Goal: Transaction & Acquisition: Book appointment/travel/reservation

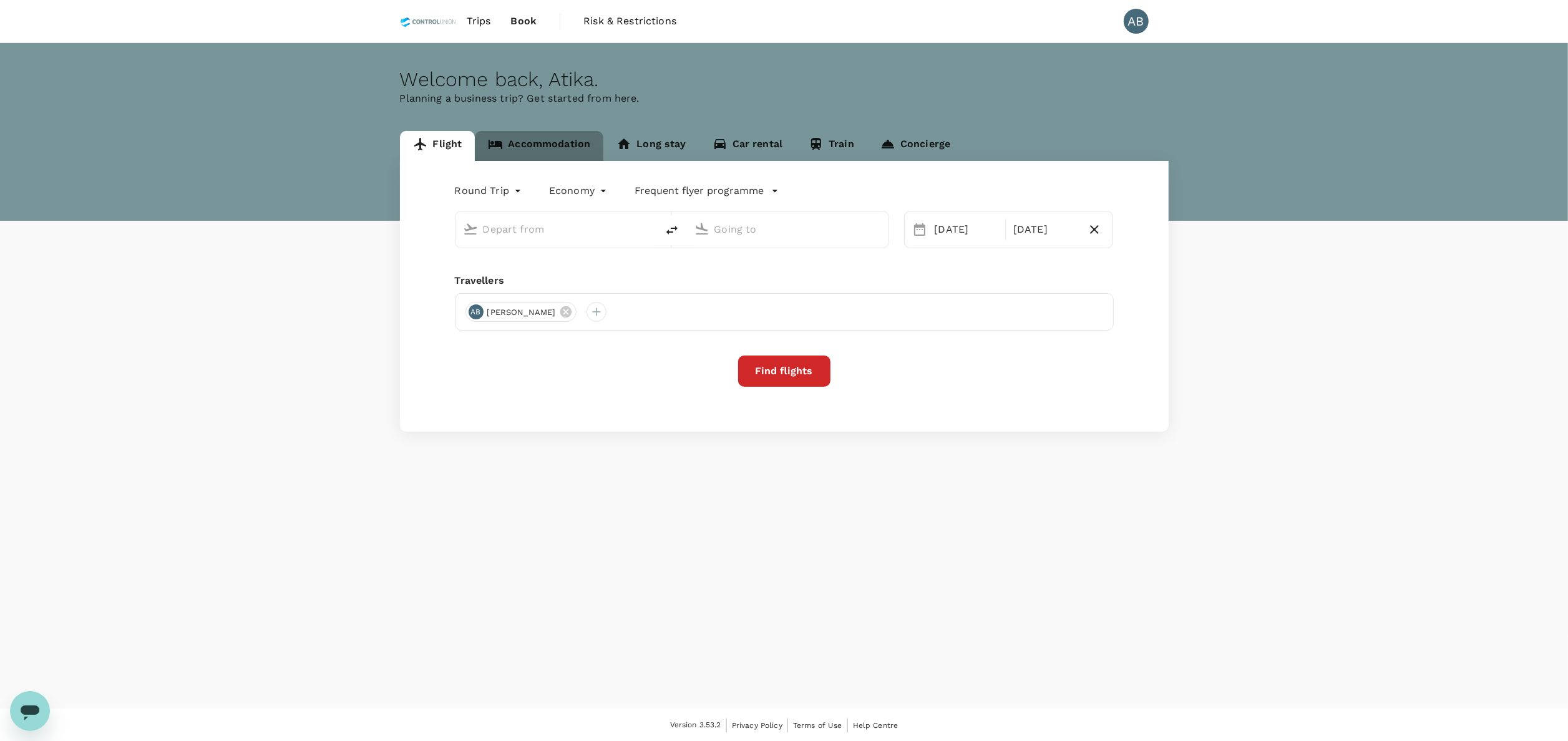
click at [557, 150] on link "Accommodation" at bounding box center [539, 146] width 129 height 30
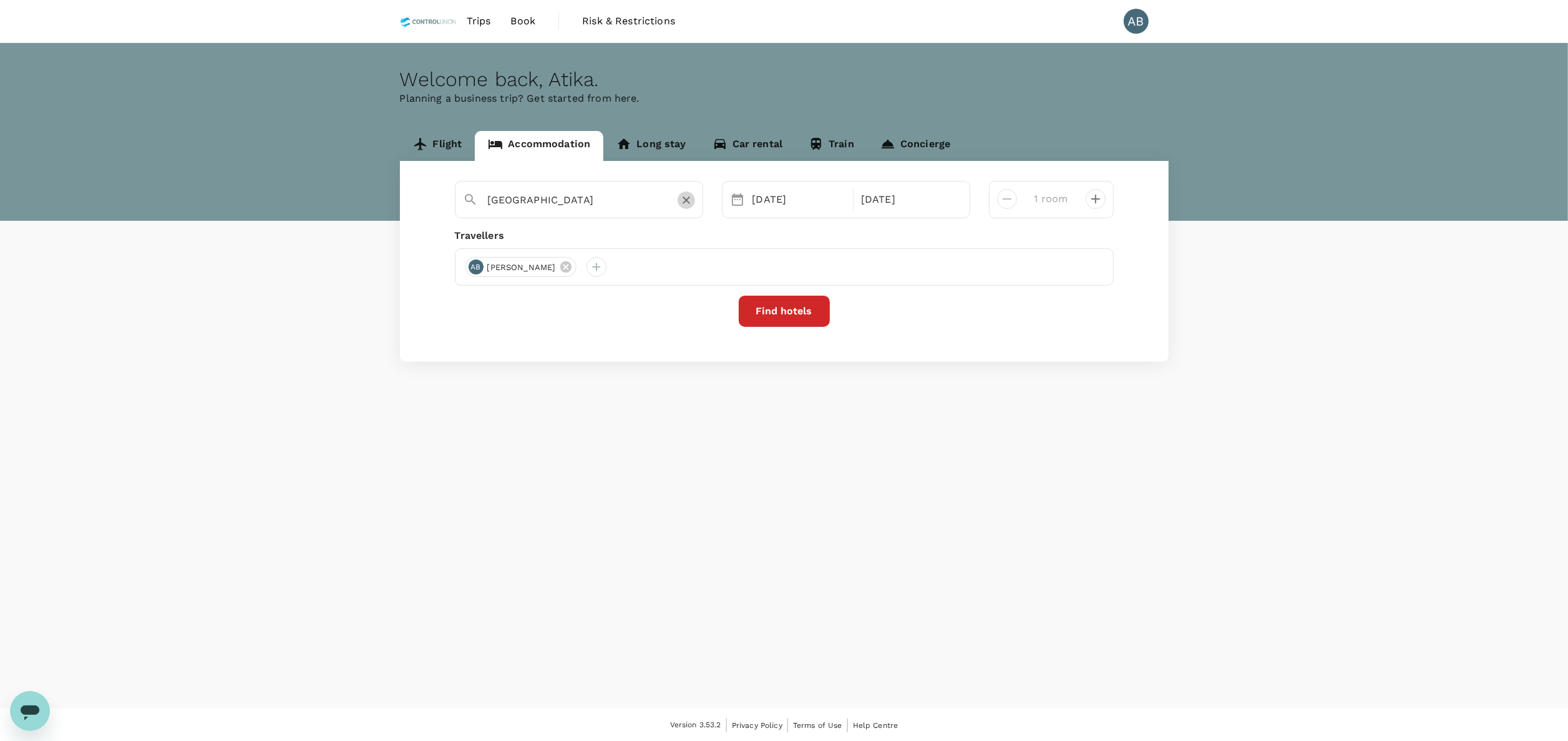
click at [687, 202] on icon "Clear" at bounding box center [686, 201] width 7 height 7
click at [541, 201] on input "text" at bounding box center [574, 200] width 172 height 19
type input "3 rooms"
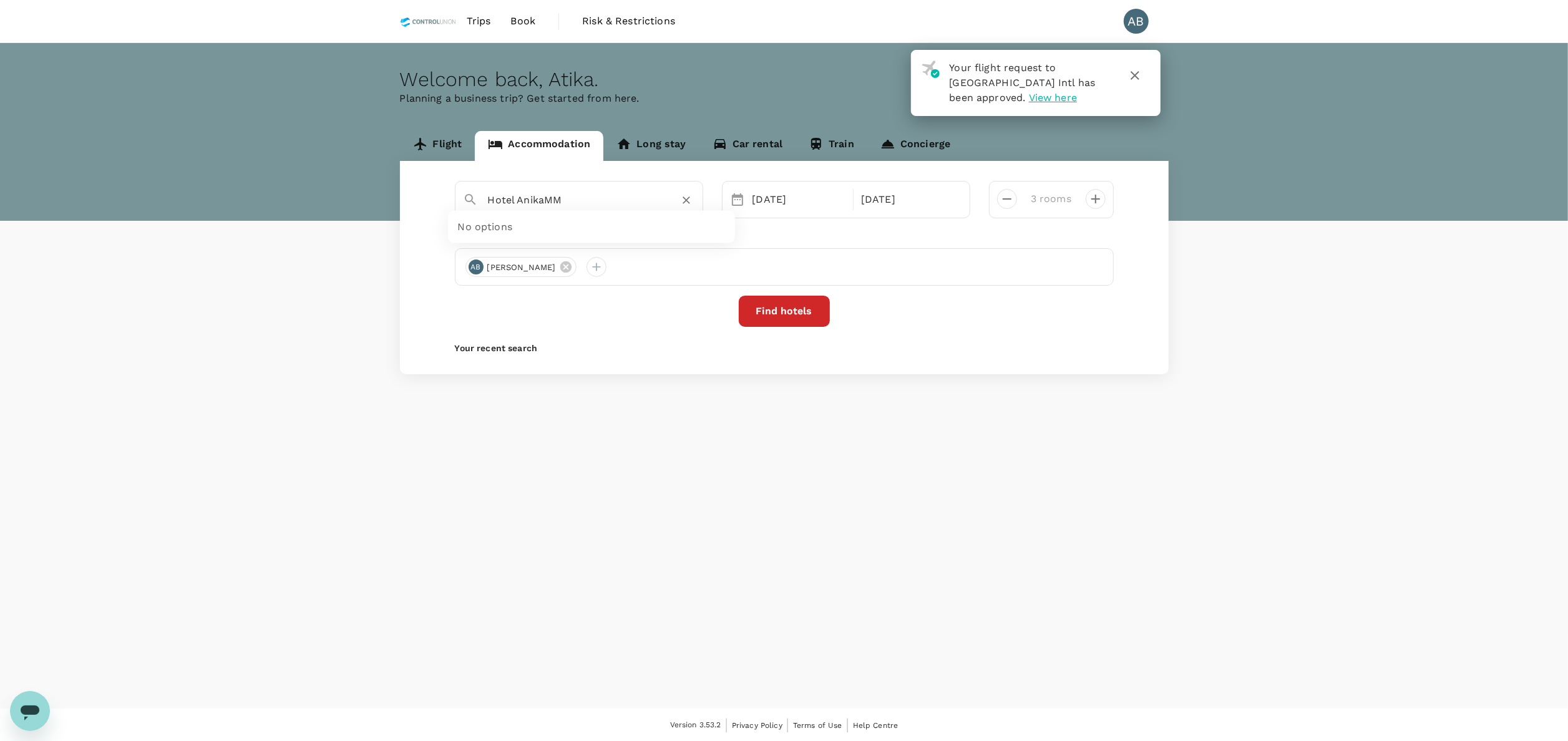
type input "Hotel Anika"
click at [684, 198] on icon "Clear" at bounding box center [686, 201] width 7 height 7
click at [575, 193] on input "text" at bounding box center [574, 200] width 172 height 19
click at [510, 282] on div "[GEOGRAPHIC_DATA][PERSON_NAME], [GEOGRAPHIC_DATA], [GEOGRAPHIC_DATA], [GEOGRAPH…" at bounding box center [587, 289] width 218 height 39
type input "[GEOGRAPHIC_DATA]"
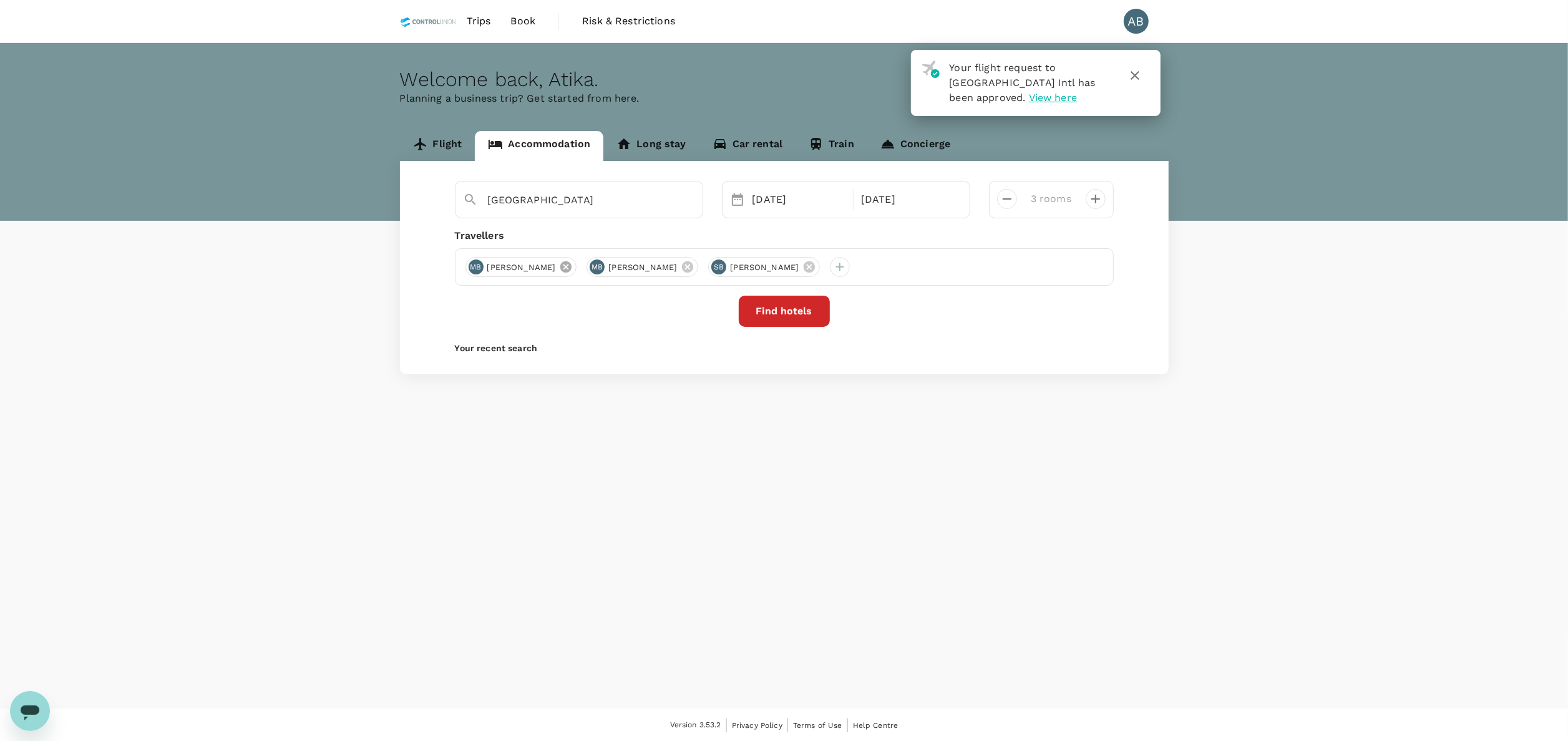
click at [573, 267] on icon at bounding box center [566, 267] width 14 height 14
drag, startPoint x: 611, startPoint y: 263, endPoint x: 623, endPoint y: 263, distance: 12.0
click at [573, 263] on icon at bounding box center [566, 267] width 14 height 14
click at [571, 267] on icon at bounding box center [566, 266] width 11 height 11
click at [602, 321] on div "Find hotels" at bounding box center [785, 311] width 659 height 31
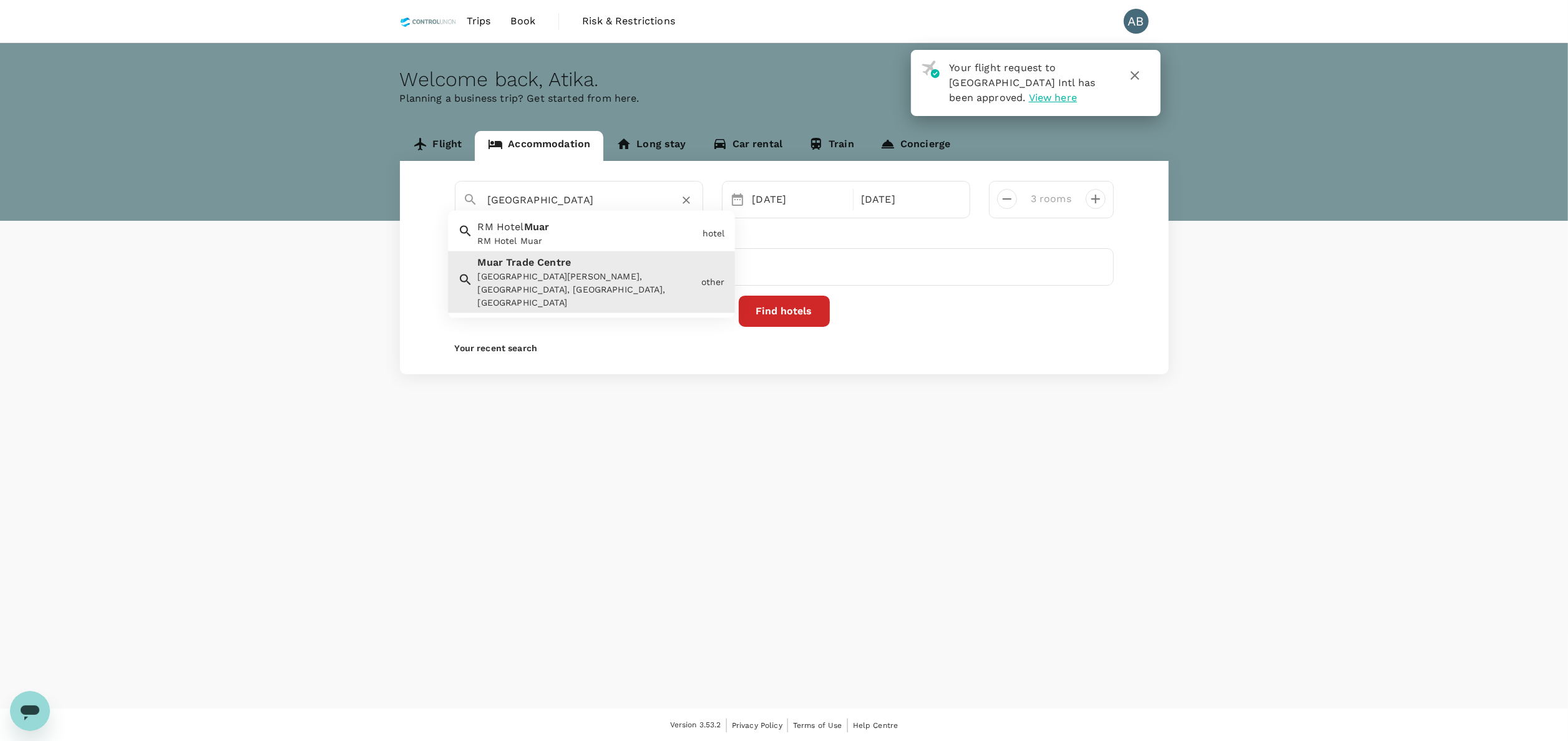
drag, startPoint x: 588, startPoint y: 195, endPoint x: 473, endPoint y: 203, distance: 115.3
click at [473, 203] on div "[GEOGRAPHIC_DATA]" at bounding box center [574, 195] width 242 height 32
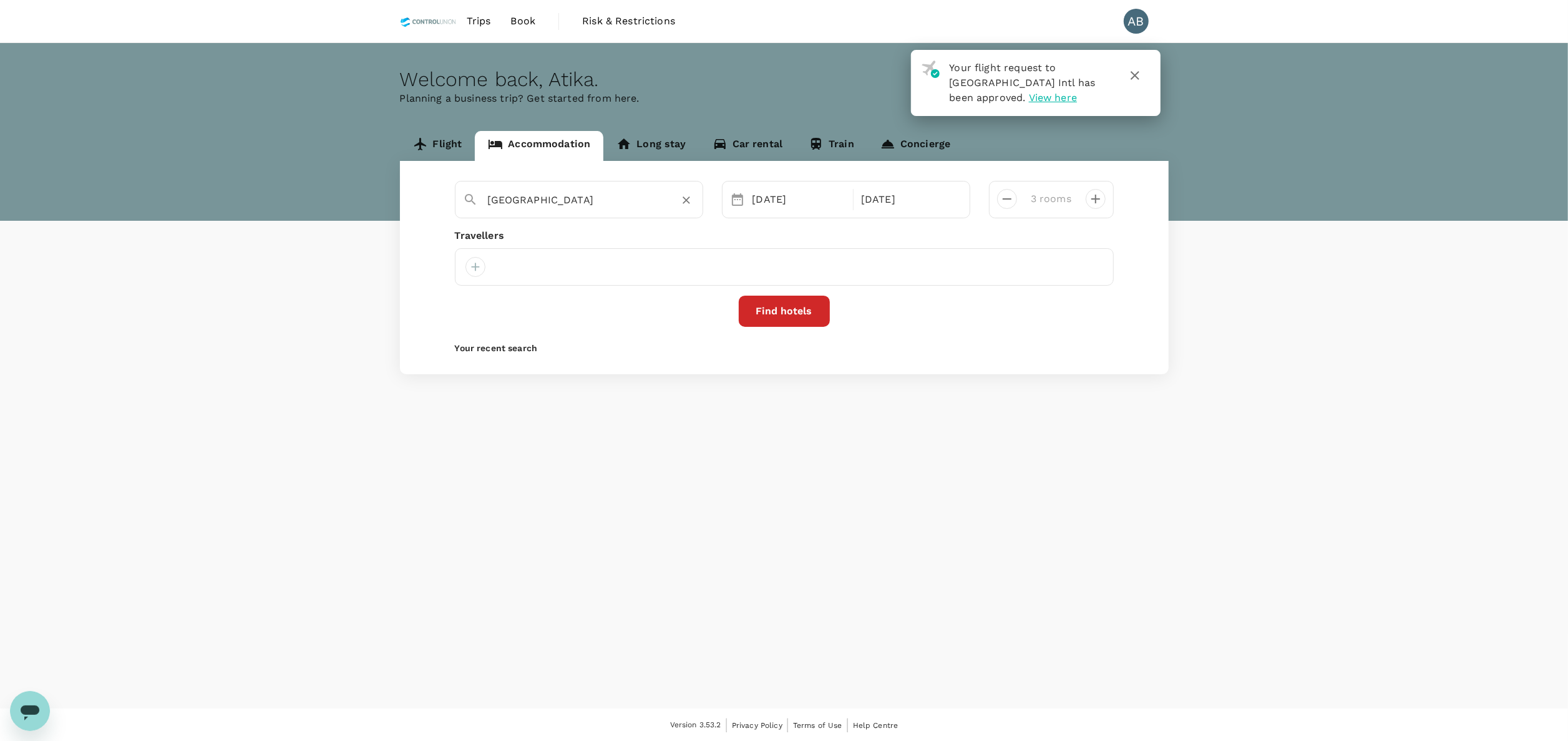
click at [614, 228] on div "[GEOGRAPHIC_DATA] [DATE] [DATE] rooms Travellers Find hotels Your recent search" at bounding box center [784, 268] width 769 height 213
click at [799, 202] on div "[DATE]" at bounding box center [799, 200] width 104 height 25
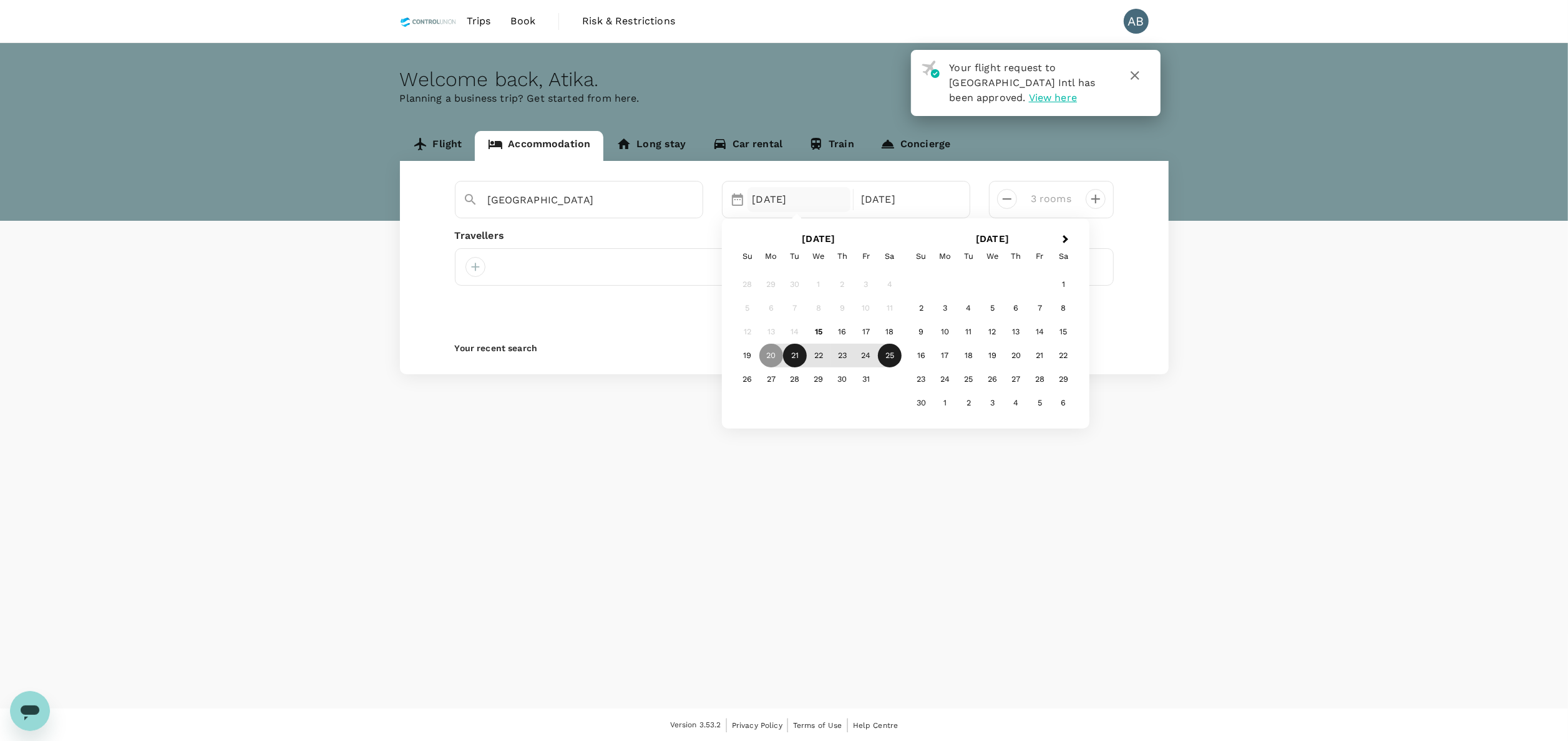
click at [794, 350] on div "21" at bounding box center [795, 355] width 24 height 24
click at [849, 354] on div "23" at bounding box center [842, 355] width 24 height 24
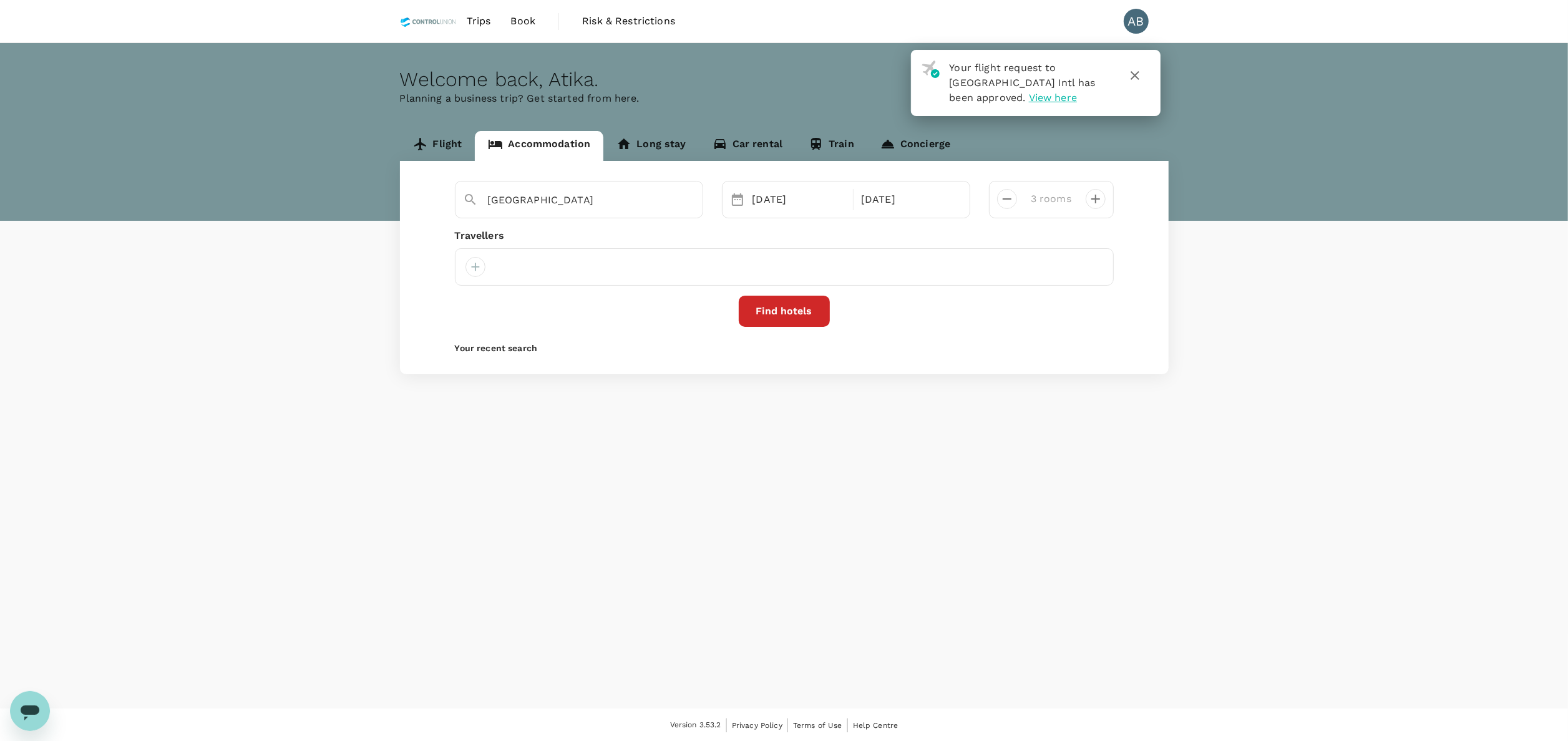
drag, startPoint x: 924, startPoint y: 424, endPoint x: 937, endPoint y: 413, distance: 17.0
click at [924, 424] on div "Welcome back , [GEOGRAPHIC_DATA] . Planning a business trip? Get started from h…" at bounding box center [784, 376] width 1568 height 665
click at [1012, 198] on icon "decrease" at bounding box center [1007, 198] width 15 height 15
click at [1011, 198] on icon "decrease" at bounding box center [1007, 198] width 15 height 15
type input "1 room"
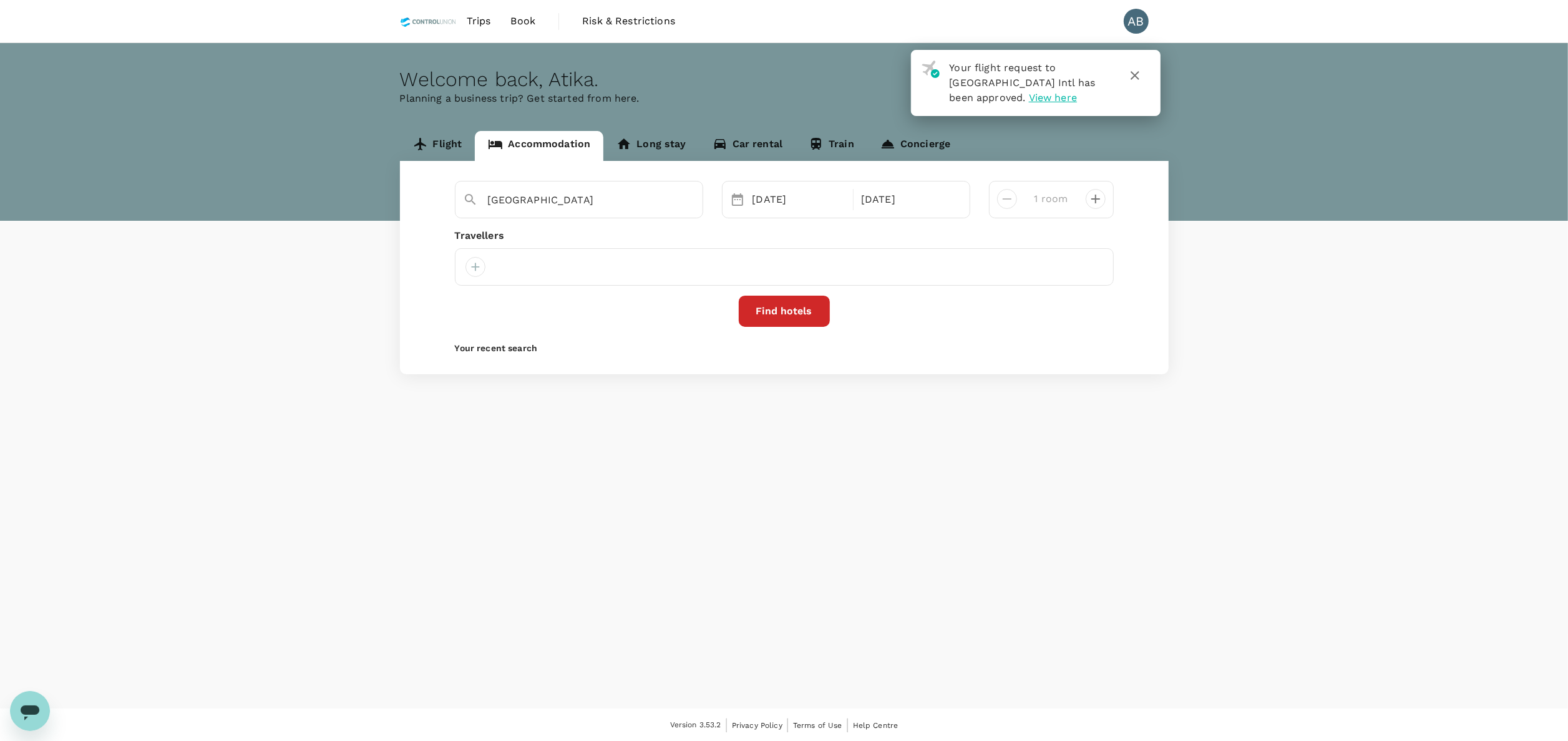
drag, startPoint x: 665, startPoint y: 393, endPoint x: 554, endPoint y: 325, distance: 130.2
click at [636, 382] on div "Welcome back , [GEOGRAPHIC_DATA] . Planning a business trip? Get started from h…" at bounding box center [784, 376] width 1568 height 665
click at [480, 267] on div at bounding box center [475, 267] width 20 height 20
click at [441, 304] on input "text" at bounding box center [461, 301] width 177 height 20
type input "[PERSON_NAME]"
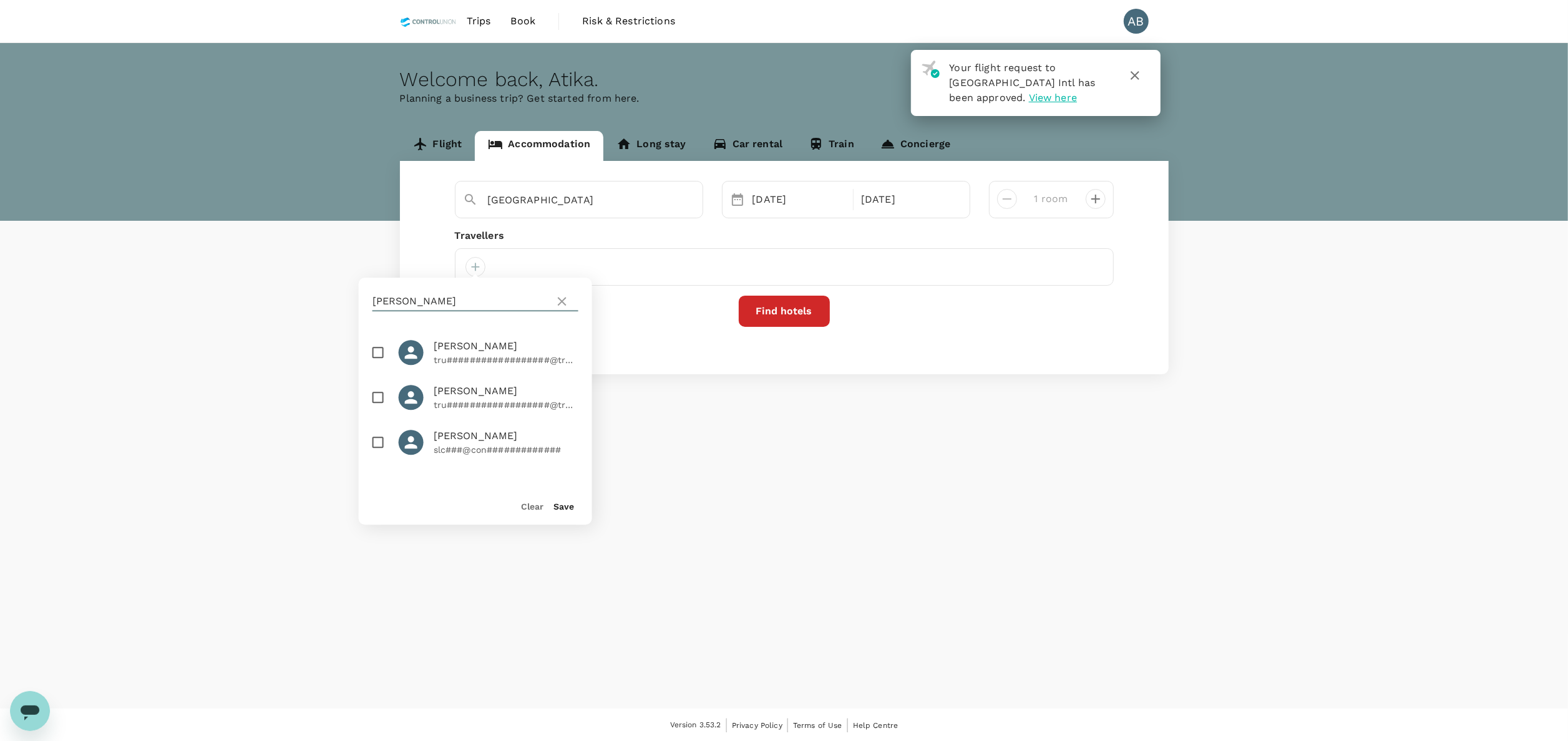
click at [373, 346] on input "checkbox" at bounding box center [378, 353] width 26 height 26
checkbox input "true"
click at [557, 505] on button "Save" at bounding box center [564, 506] width 21 height 10
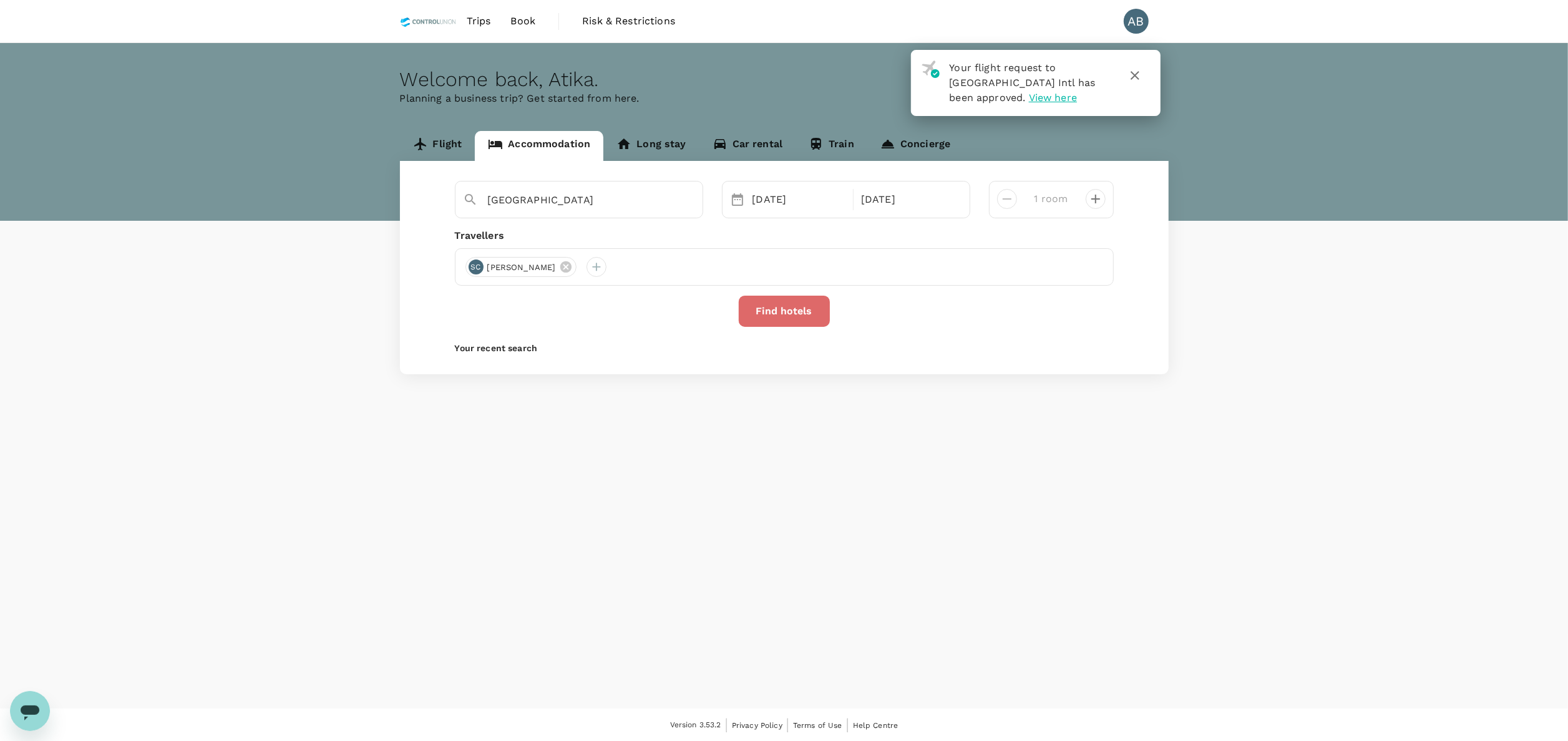
click at [779, 320] on button "Find hotels" at bounding box center [785, 311] width 91 height 31
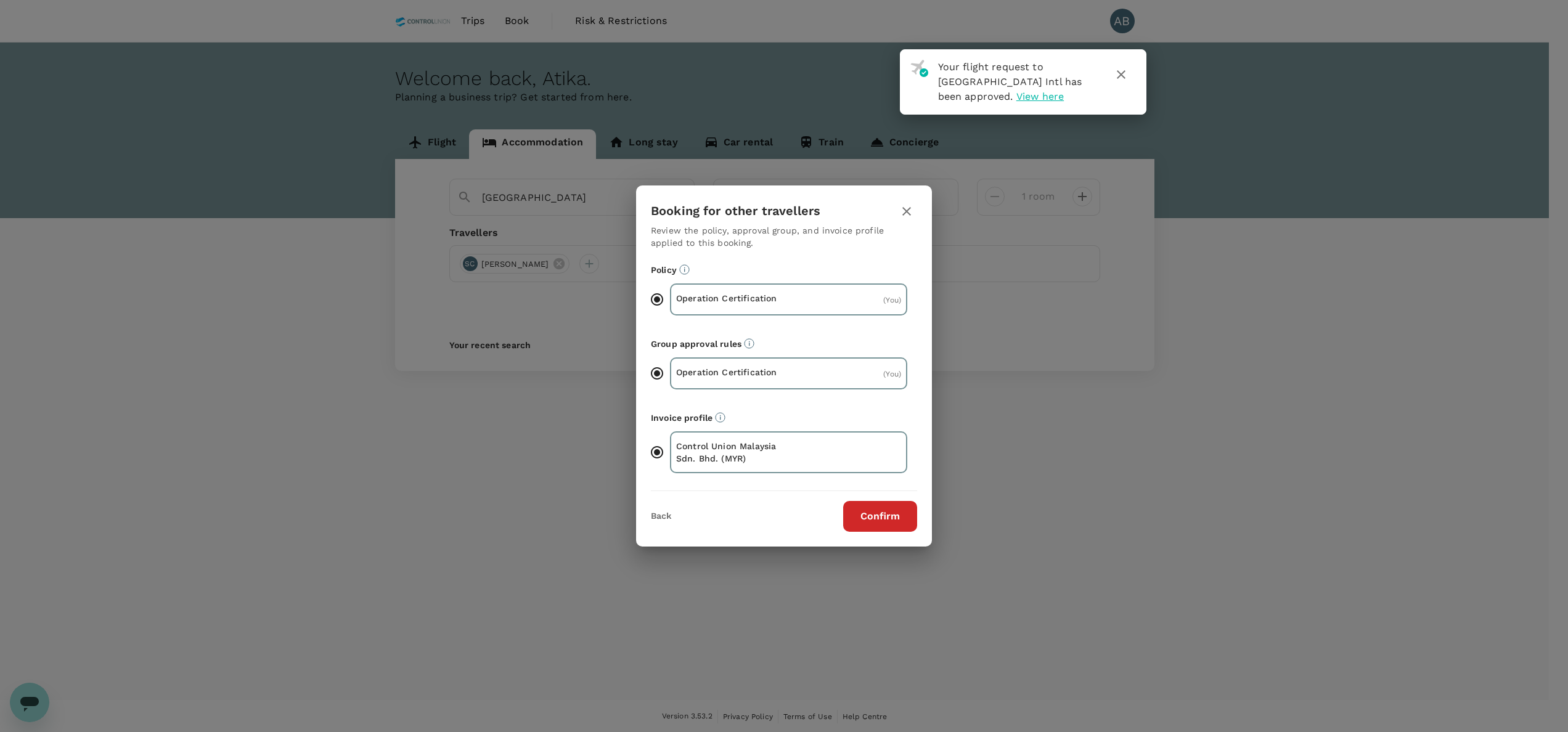
click at [864, 515] on button "Confirm" at bounding box center [881, 516] width 74 height 30
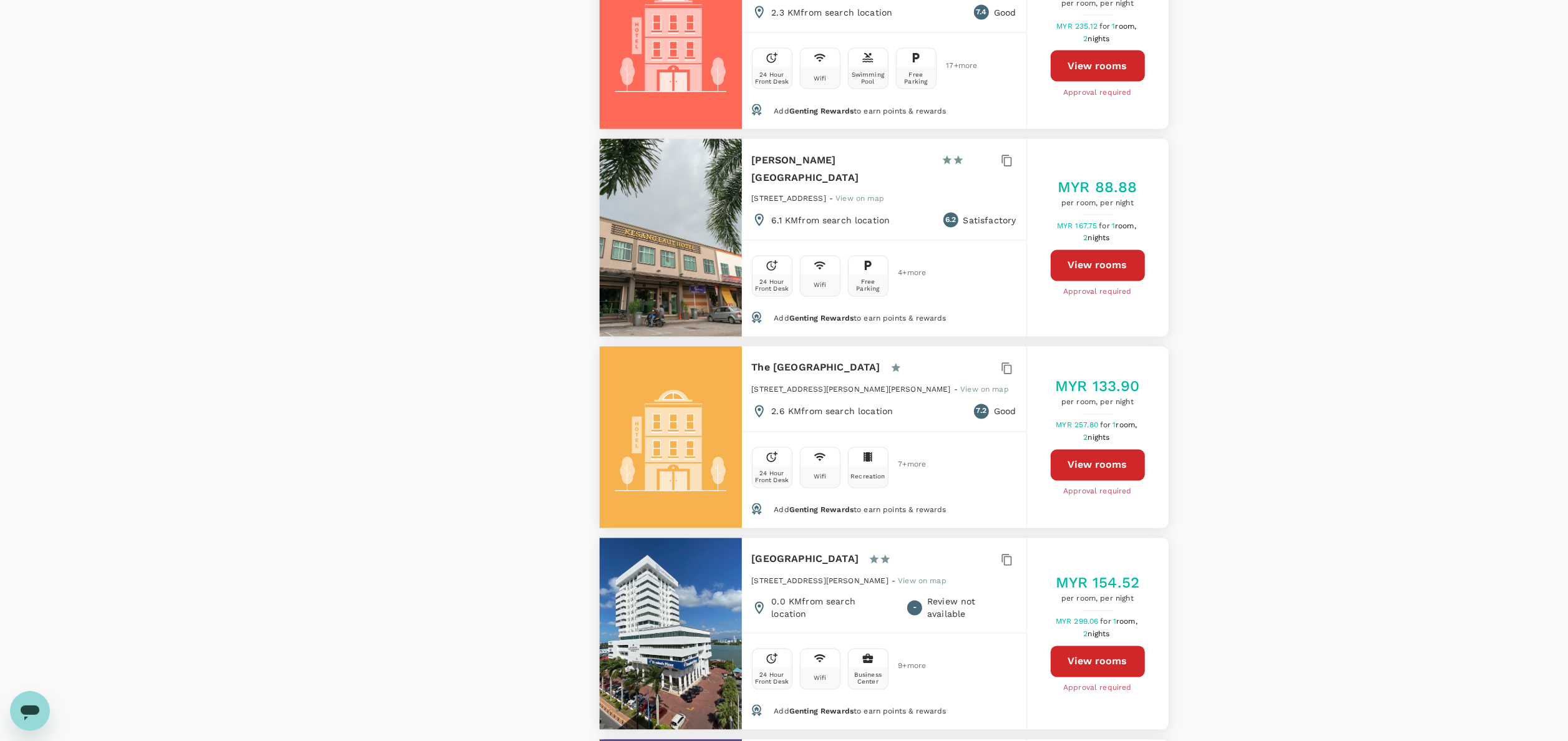
scroll to position [2370, 0]
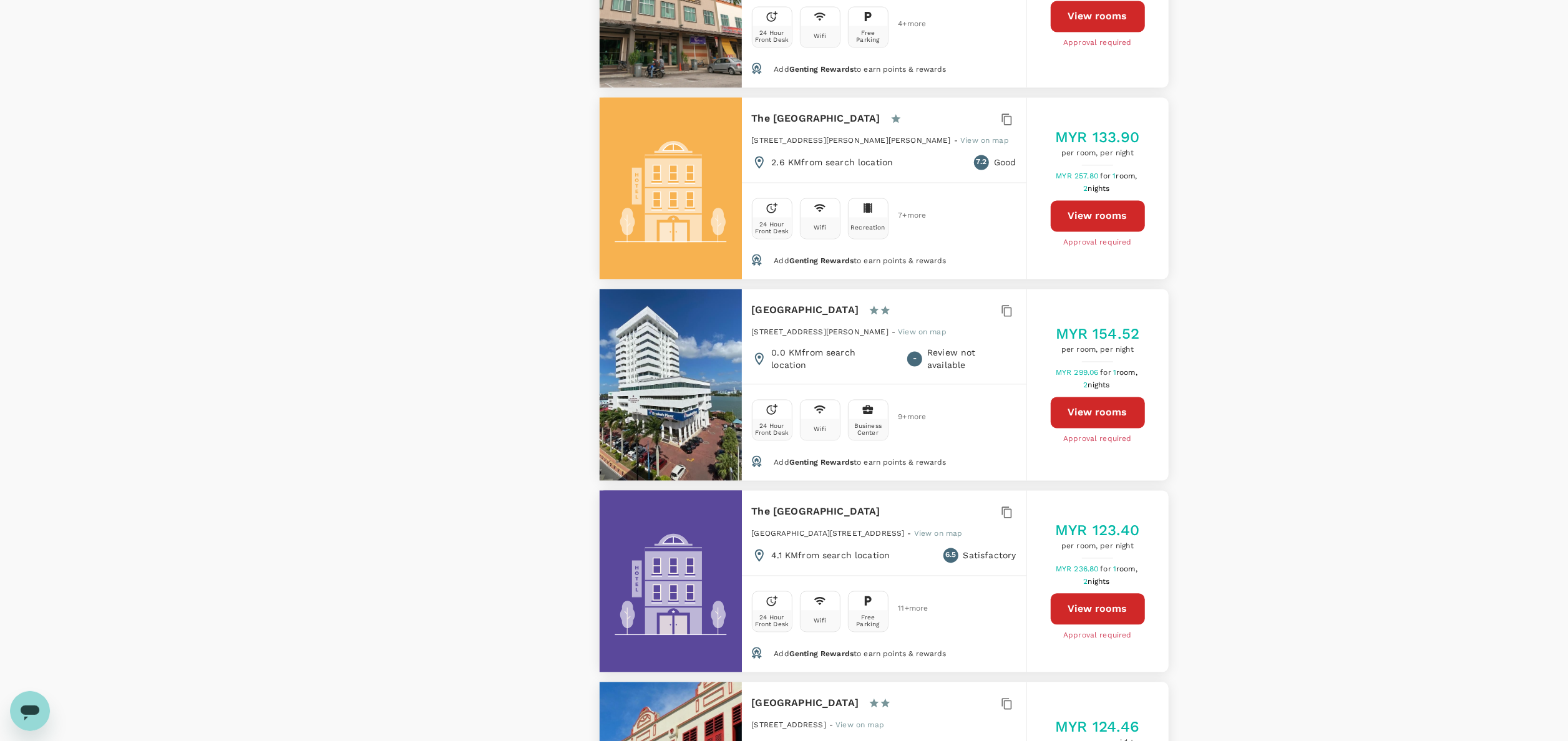
click at [1096, 428] on button "View rooms" at bounding box center [1098, 412] width 94 height 31
type input "240.35"
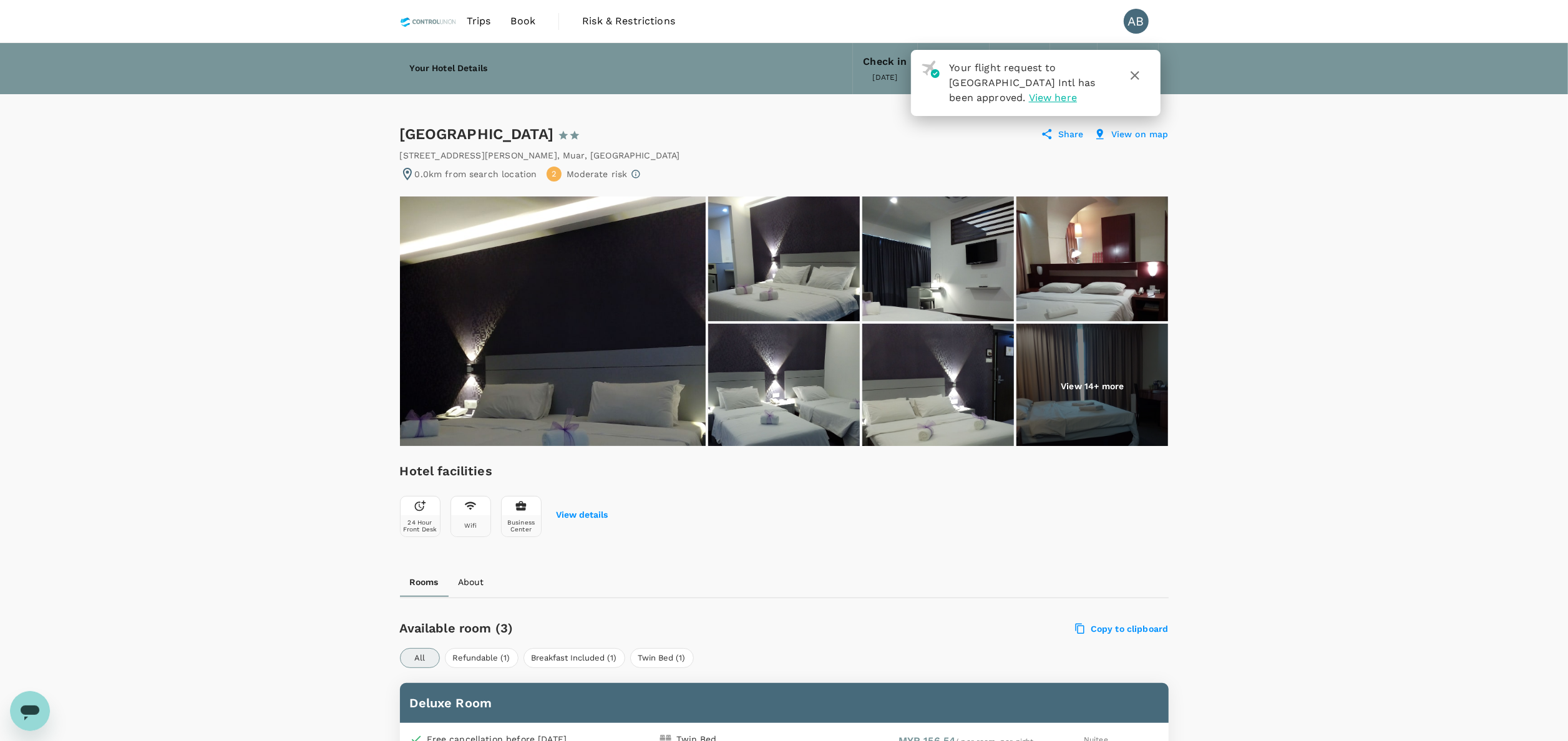
click at [1141, 74] on icon "button" at bounding box center [1135, 75] width 15 height 15
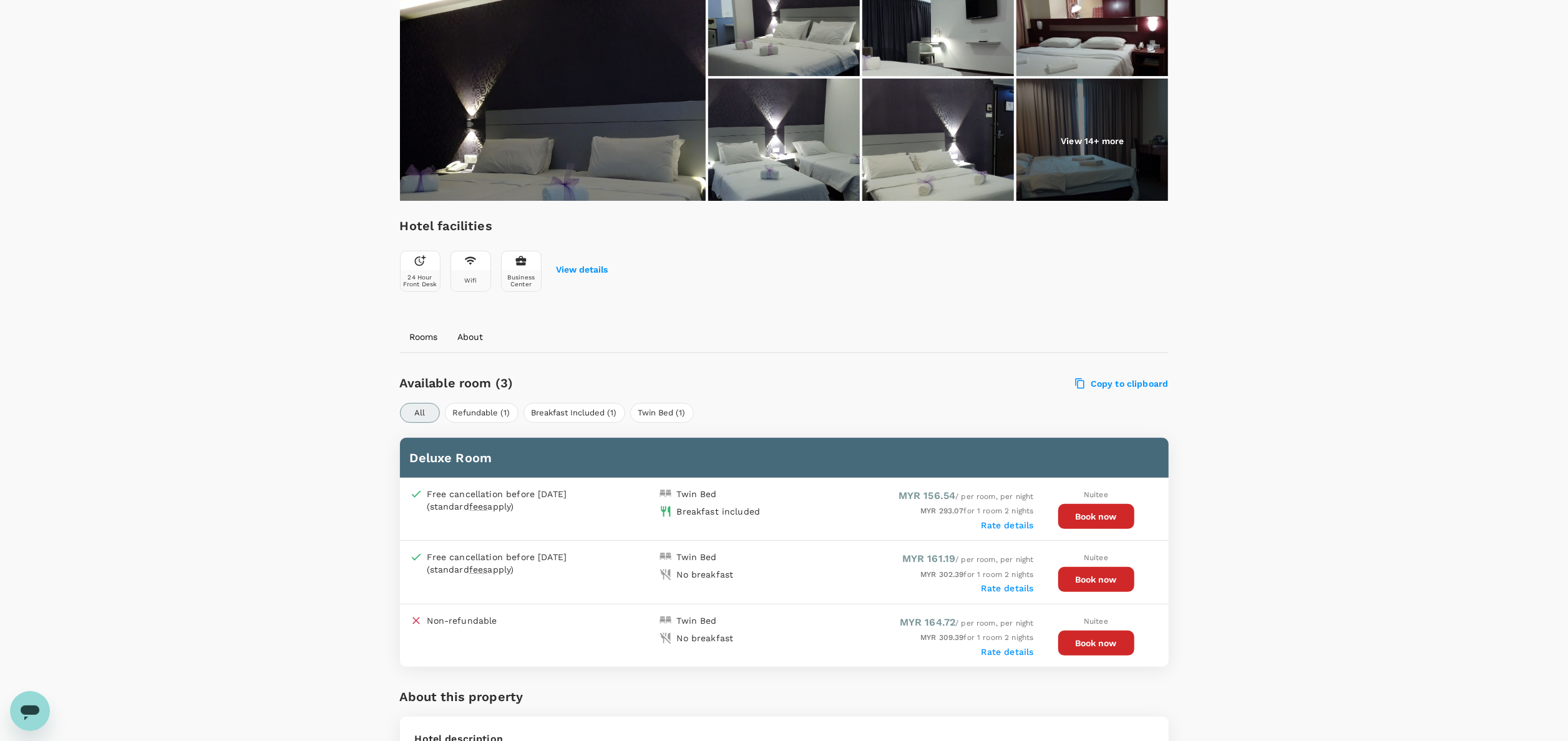
scroll to position [249, 0]
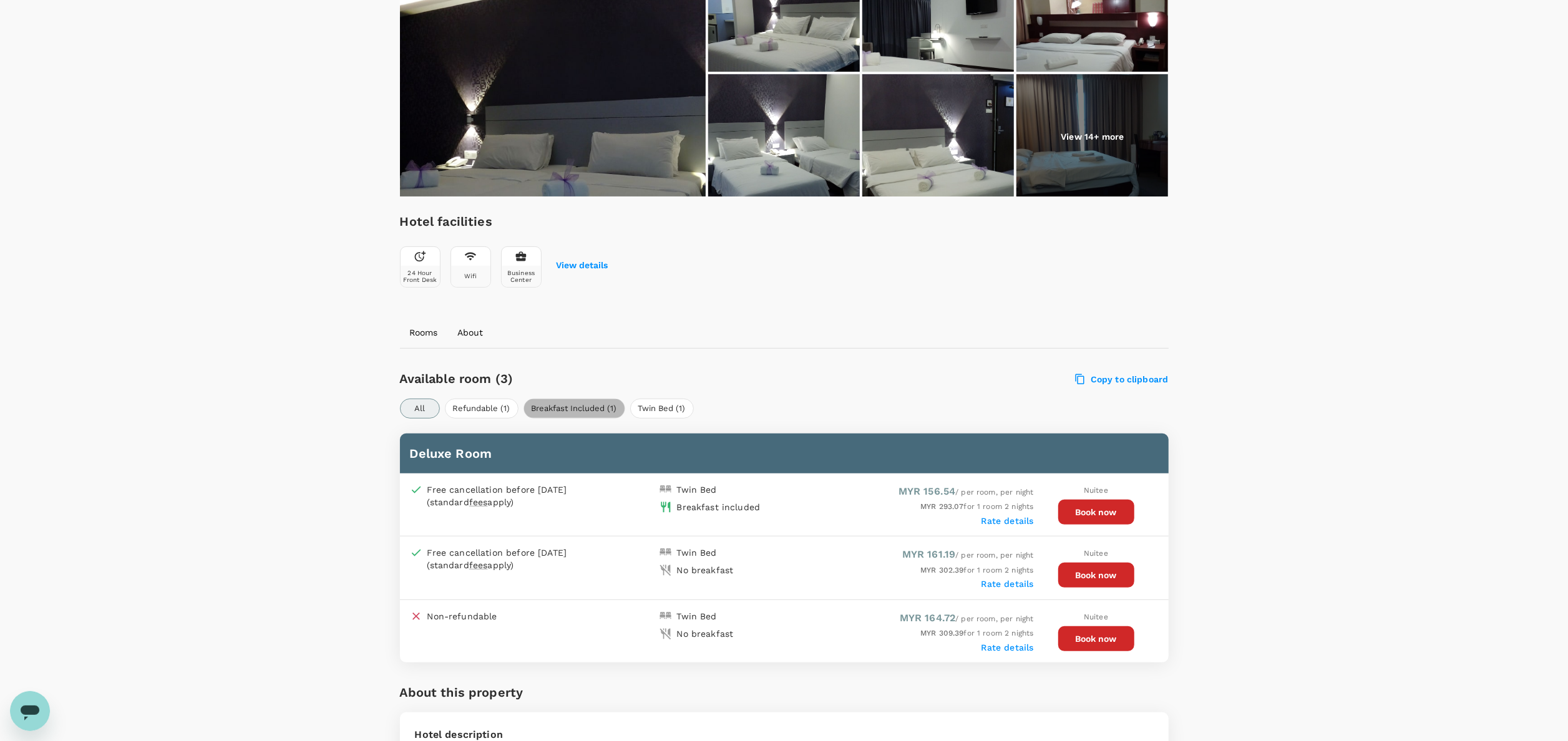
click at [565, 407] on button "Breakfast Included (1)" at bounding box center [574, 408] width 101 height 20
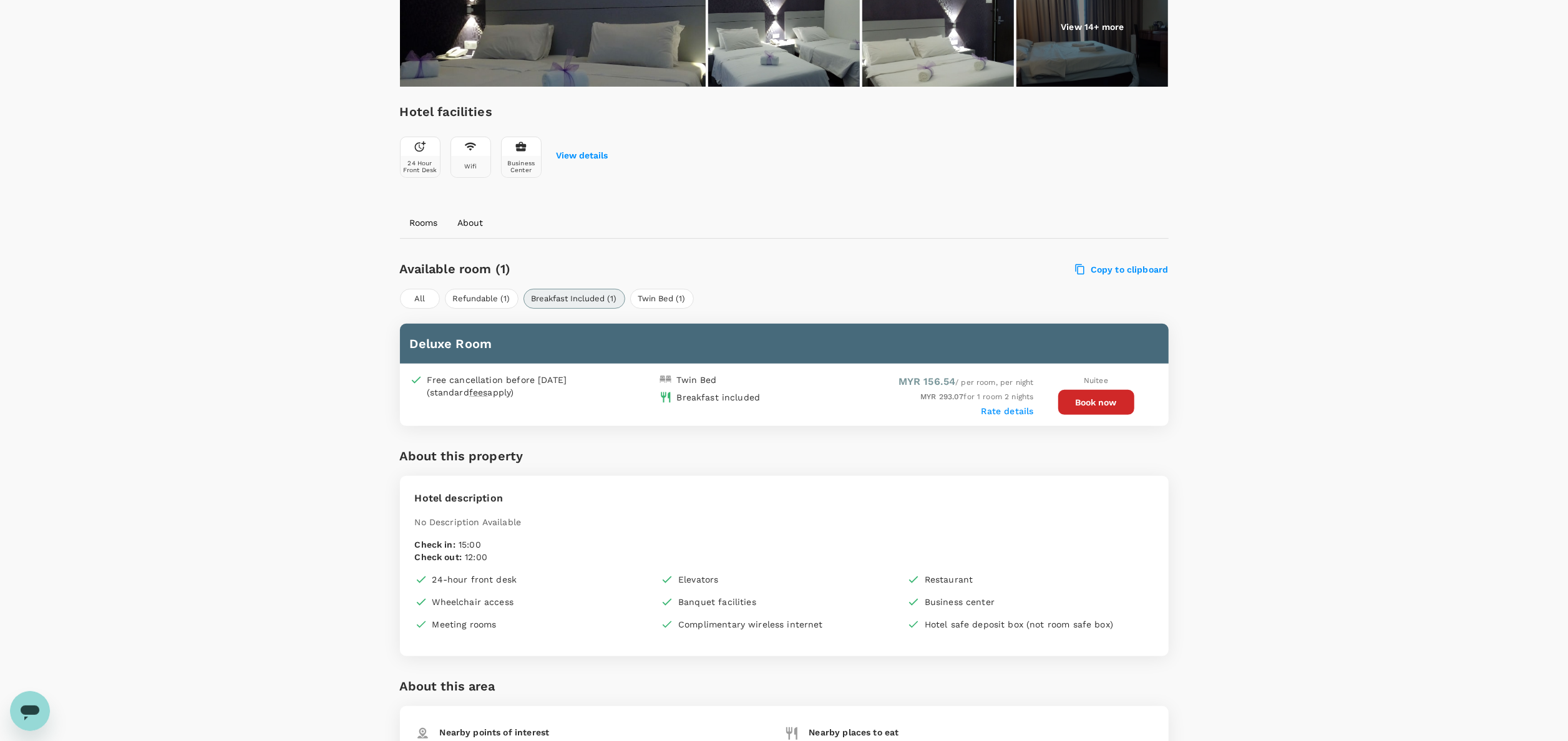
scroll to position [327, 0]
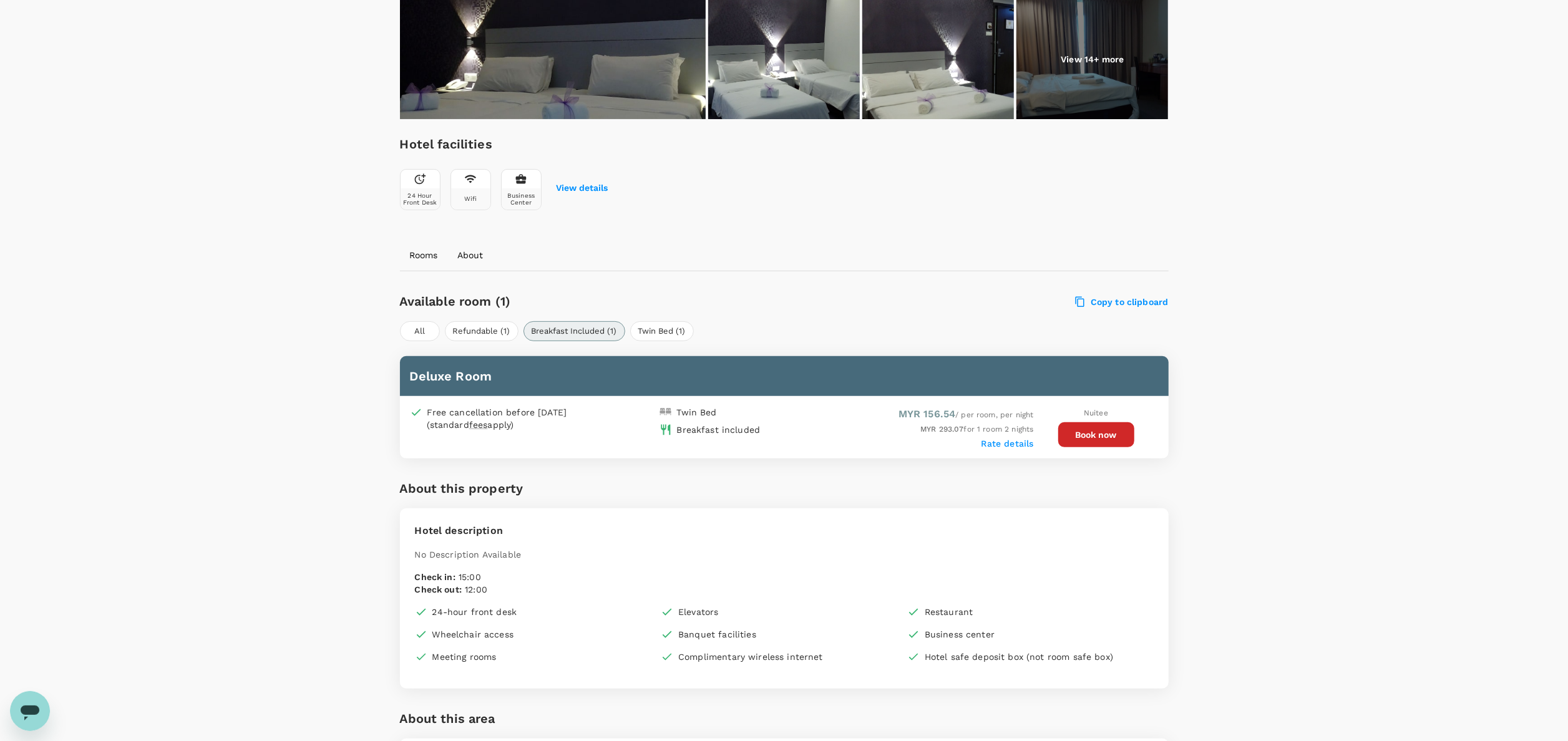
click at [1098, 262] on div "Rooms About" at bounding box center [784, 255] width 769 height 30
click at [1088, 432] on button "Book now" at bounding box center [1097, 434] width 76 height 25
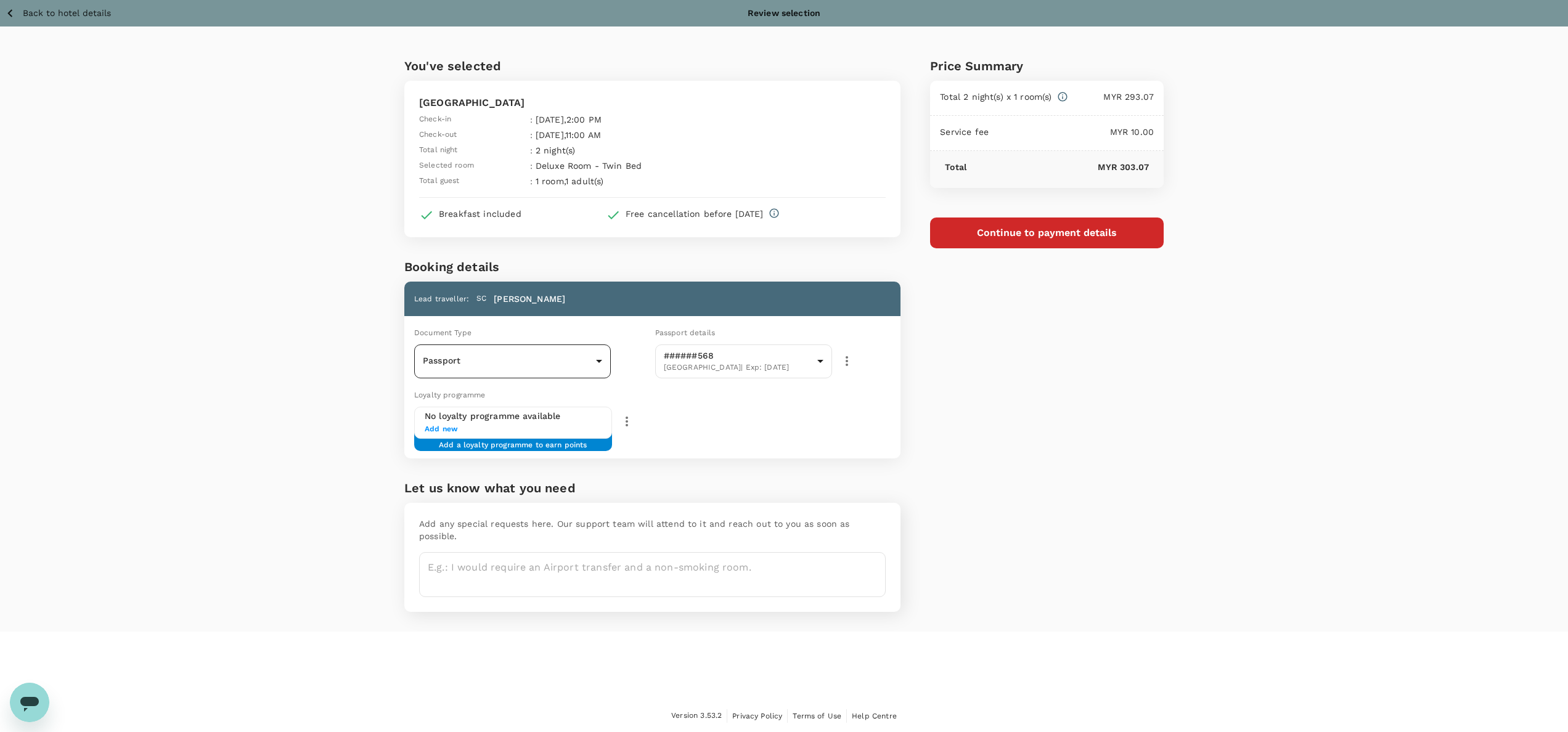
click at [589, 368] on body "Back to hotel details Review selection You've selected Muar Traders Hotel Check…" at bounding box center [784, 366] width 1568 height 733
click at [466, 419] on li "ID card" at bounding box center [512, 415] width 197 height 20
click at [558, 350] on body "Back to hotel details Review selection You've selected Muar Traders Hotel Check…" at bounding box center [784, 366] width 1568 height 733
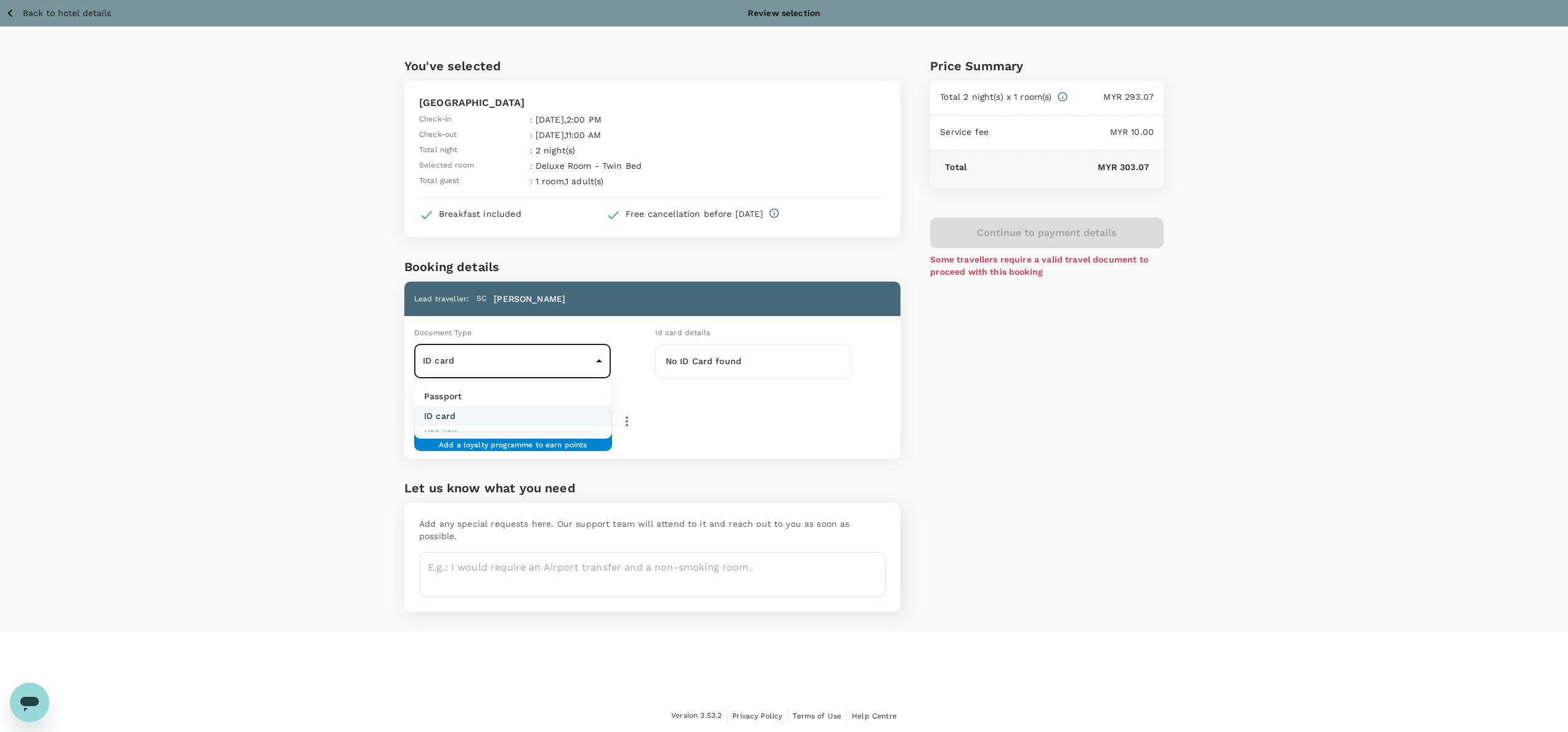
click at [462, 393] on li "Passport" at bounding box center [512, 396] width 197 height 20
type input "Passport"
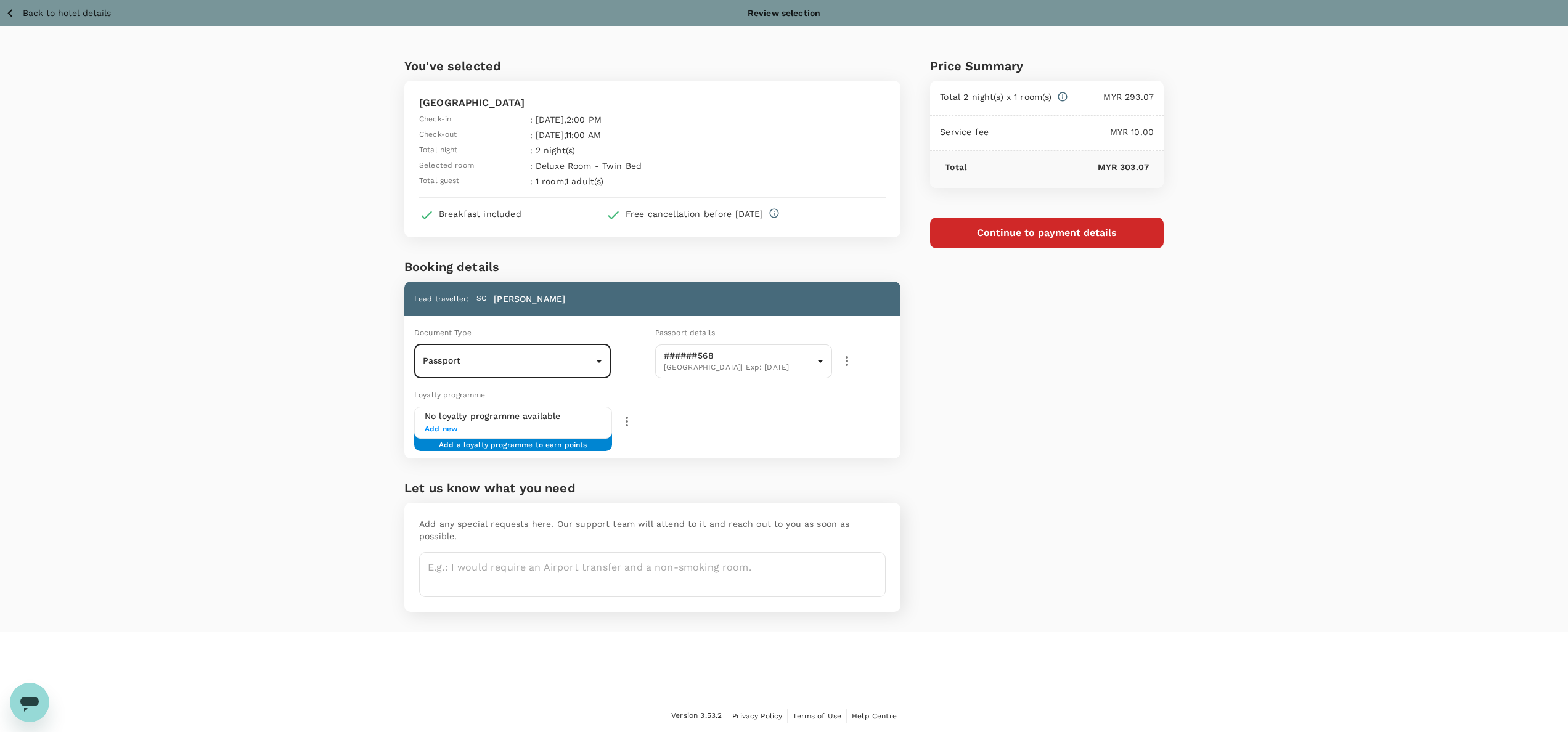
click at [733, 414] on div "Loyalty programme No loyalty programme available Add new Add a loyalty programm…" at bounding box center [650, 421] width 501 height 76
click at [545, 555] on textarea at bounding box center [652, 574] width 466 height 45
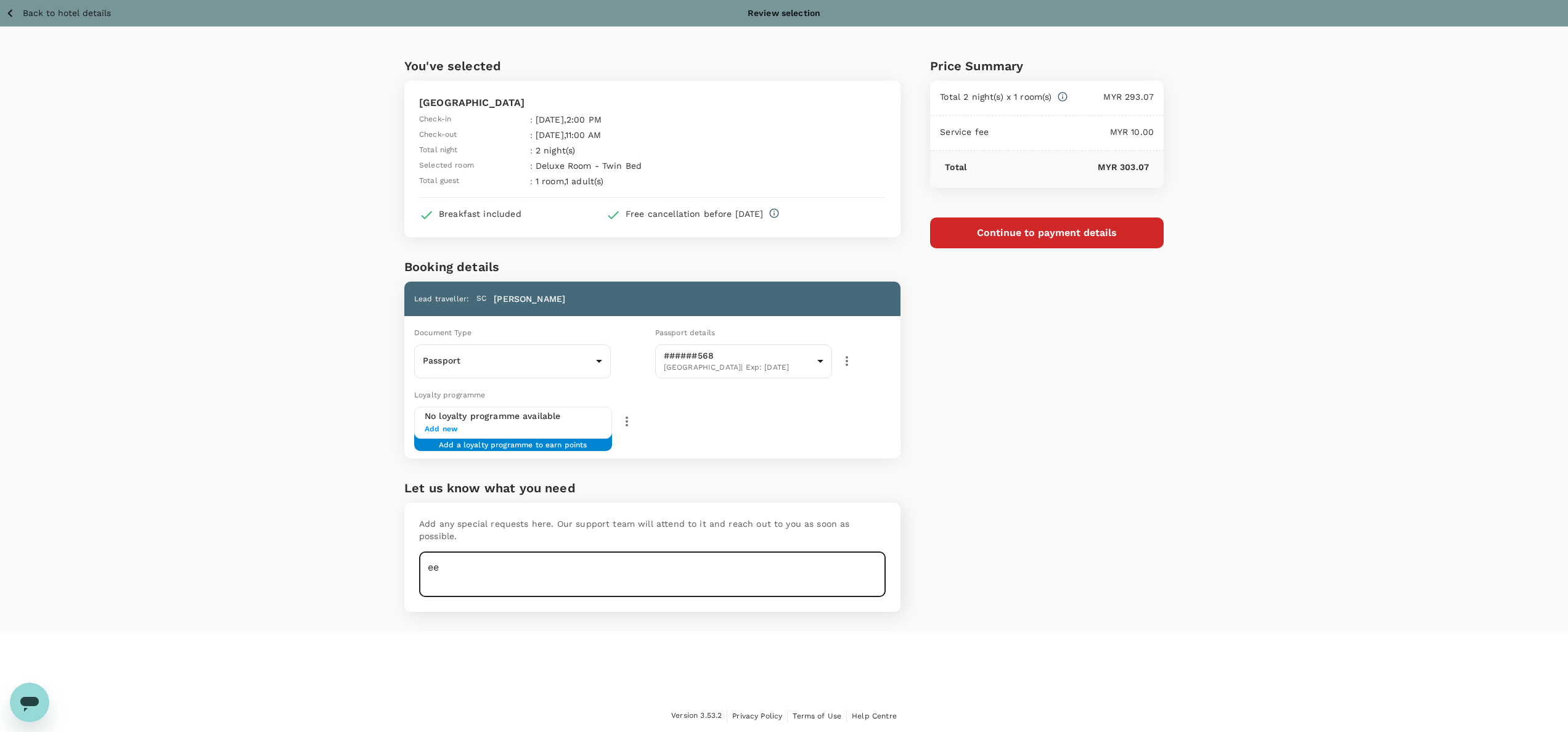
type textarea "e"
type textarea "1 bed only..if not available just proceed with available room with windows"
click at [1181, 468] on div "You've selected Muar Traders Hotel Check-in : 21 Oct 2025 , 2:00 PM Check-out :…" at bounding box center [784, 328] width 1568 height 605
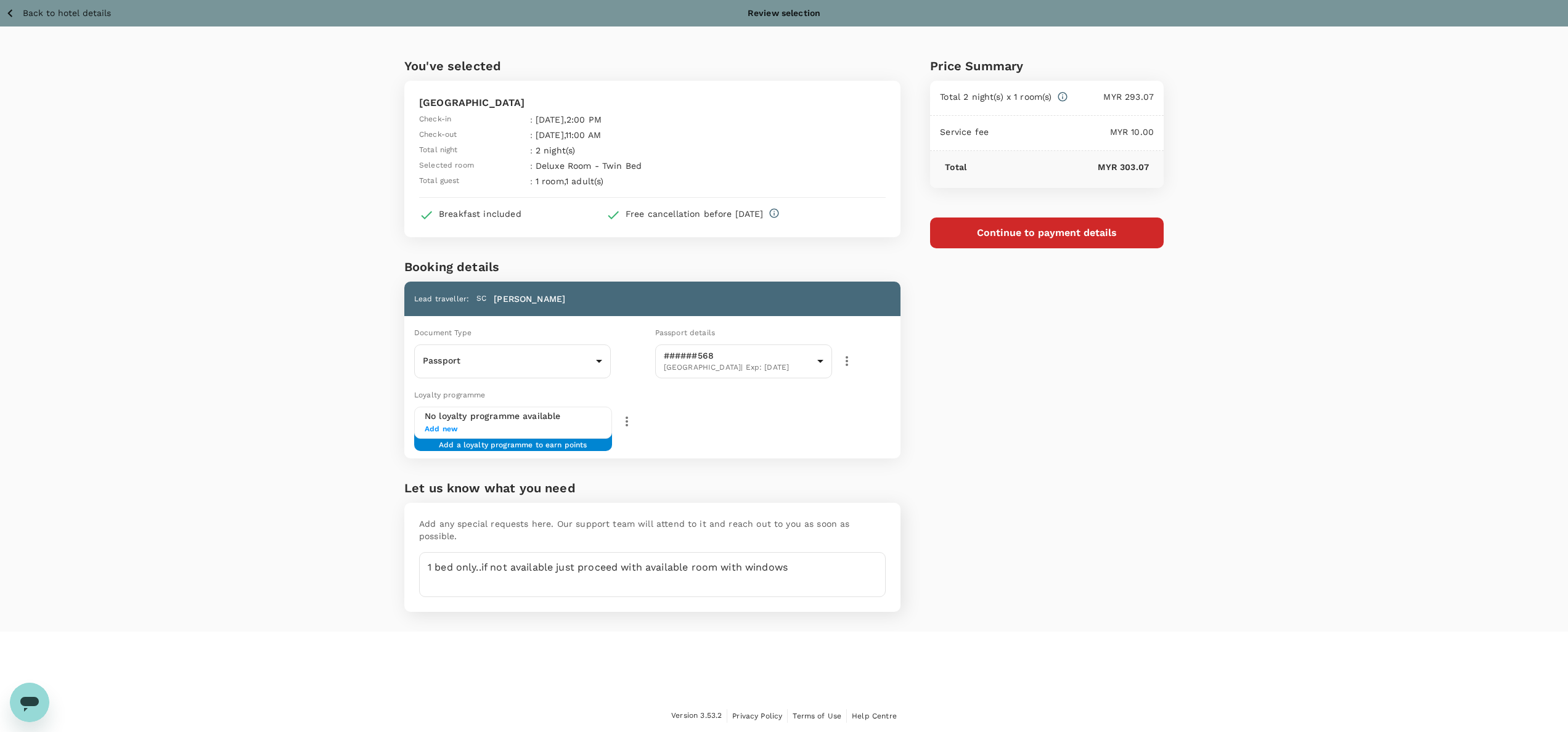
click at [1042, 230] on button "Continue to payment details" at bounding box center [1047, 232] width 234 height 30
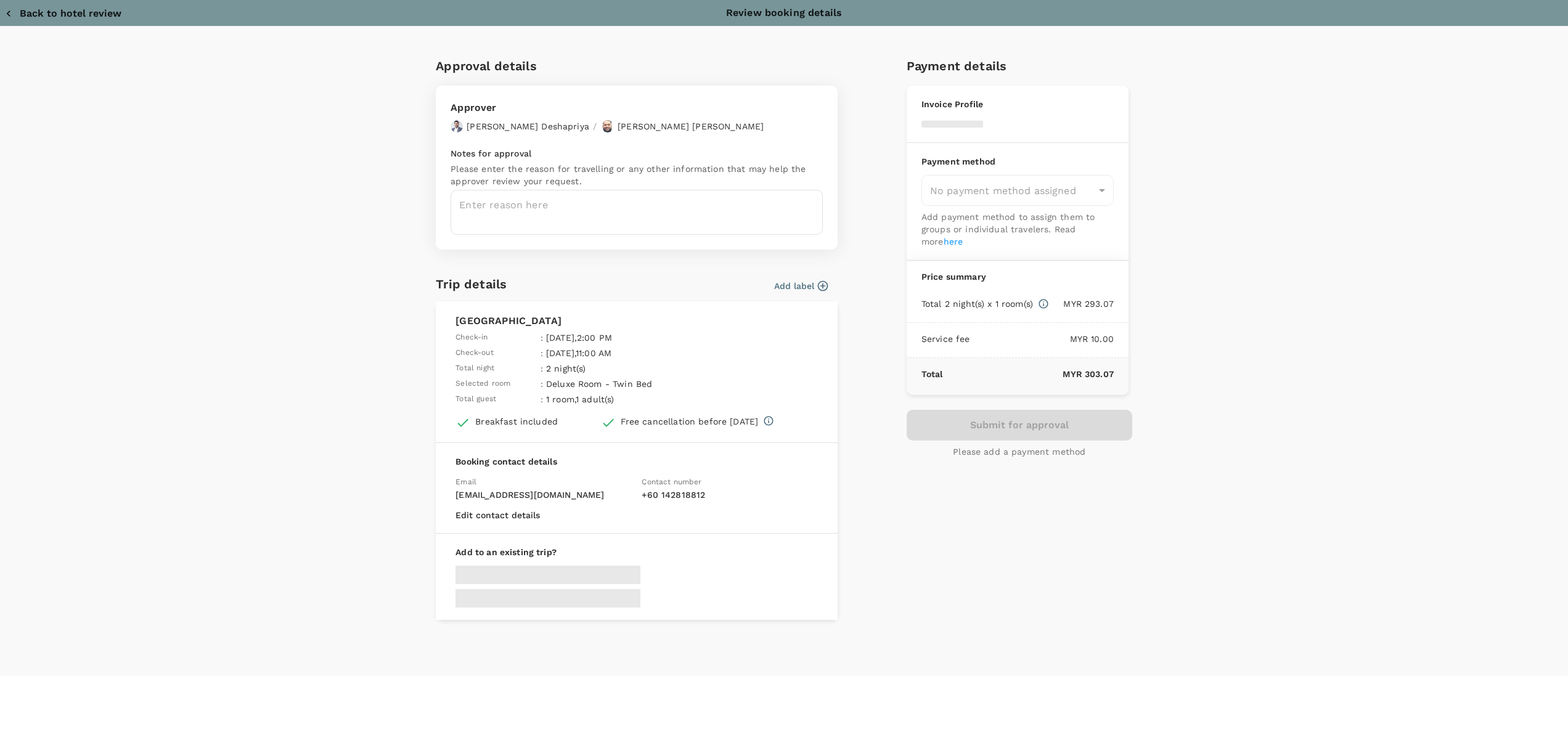
type input "9e254831-a140-43d4-90d9-f4bdc71b84d3"
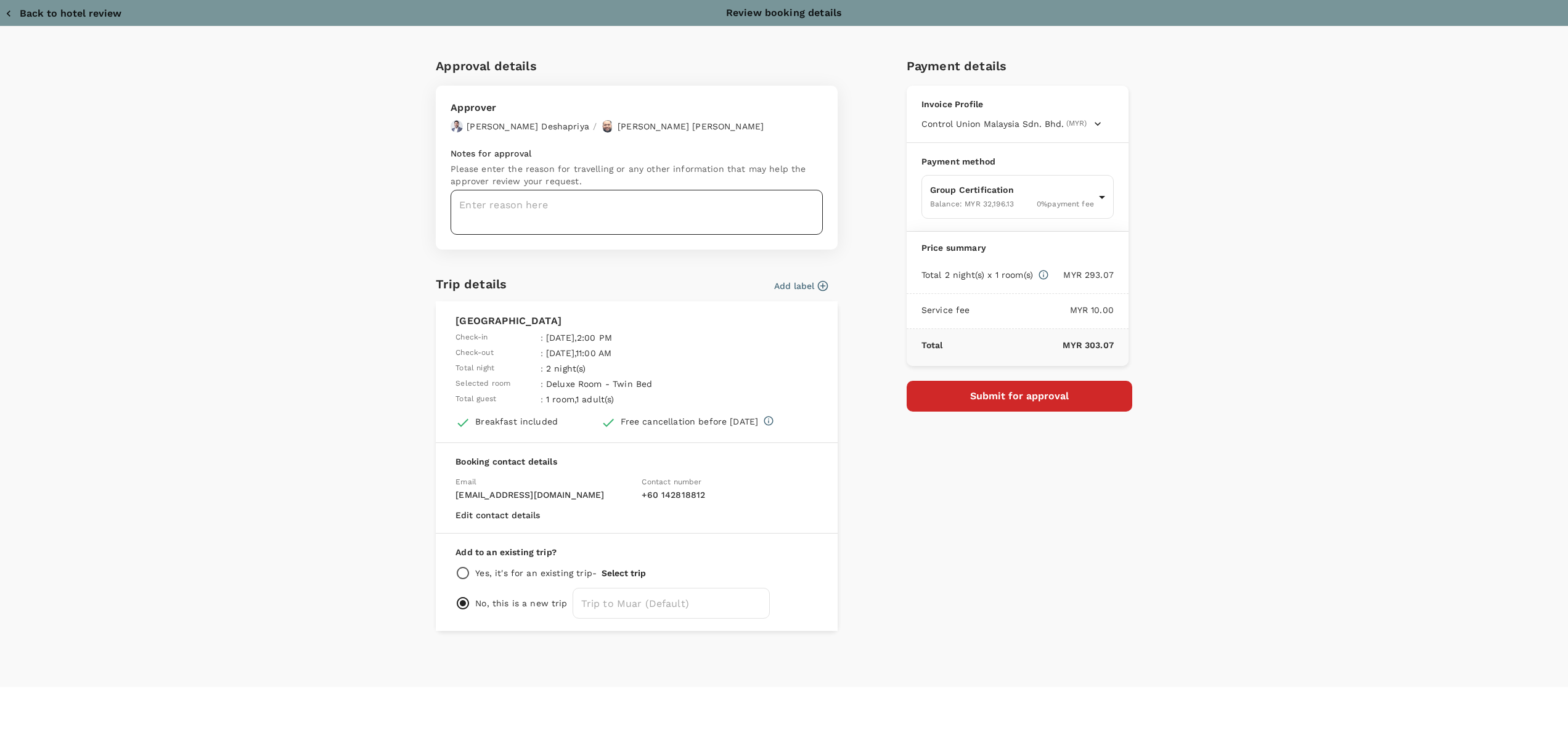
click at [508, 208] on textarea at bounding box center [637, 212] width 372 height 45
click at [481, 203] on textarea at bounding box center [637, 212] width 372 height 45
paste textarea "Hi @Hariz / @Chathuranga, PRJ NO : 883317 CLIENT NAME: Tatawa Industries (M) Sd…"
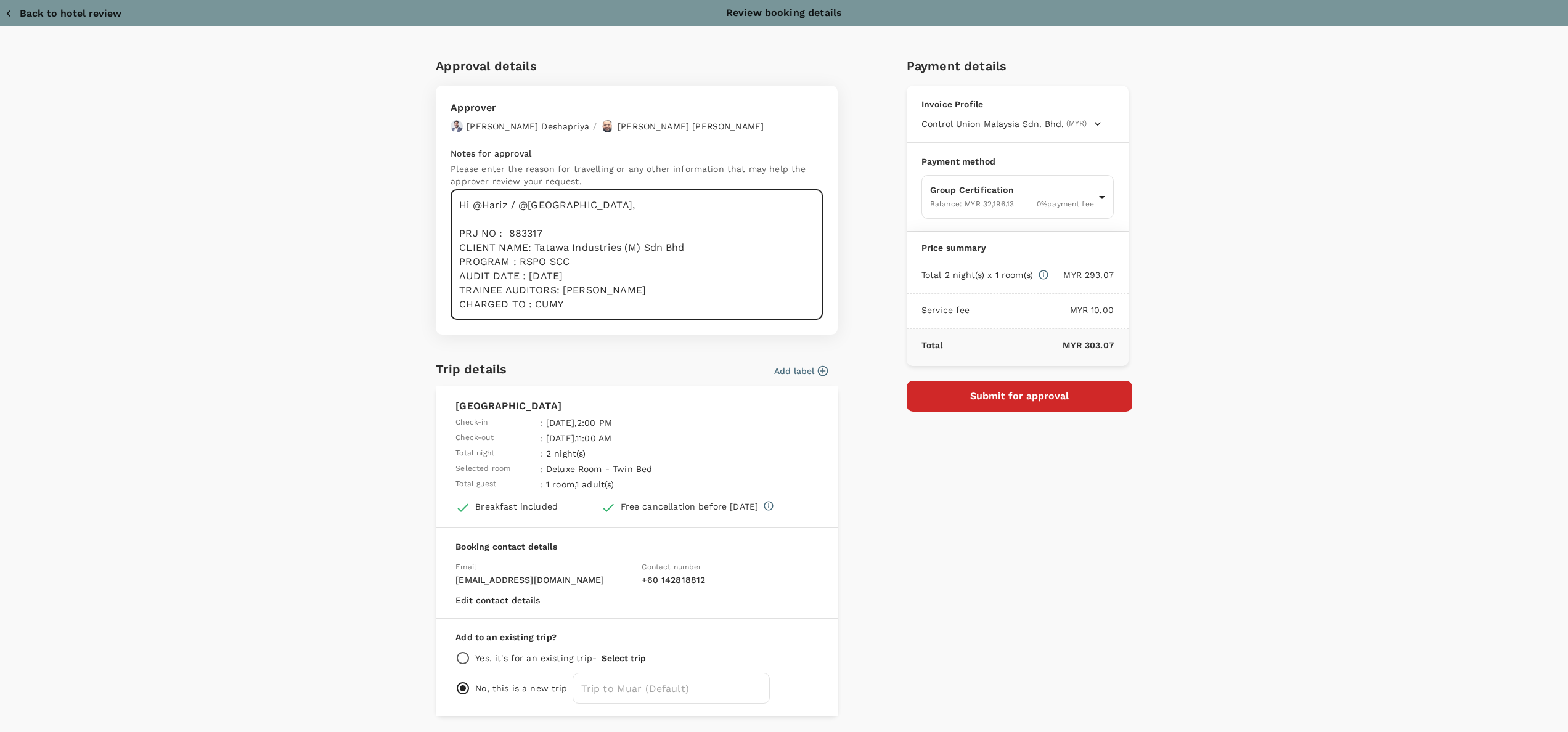
click at [605, 295] on textarea "Hi @Hariz / @Chathuranga, PRJ NO : 883317 CLIENT NAME: Tatawa Industries (M) Sd…" at bounding box center [637, 254] width 372 height 130
type textarea "Hi @Hariz / @Chathuranga, PRJ NO : 883317 CLIENT NAME: Tatawa Industries (M) Sd…"
click at [1024, 403] on button "Submit for approval" at bounding box center [1019, 396] width 226 height 30
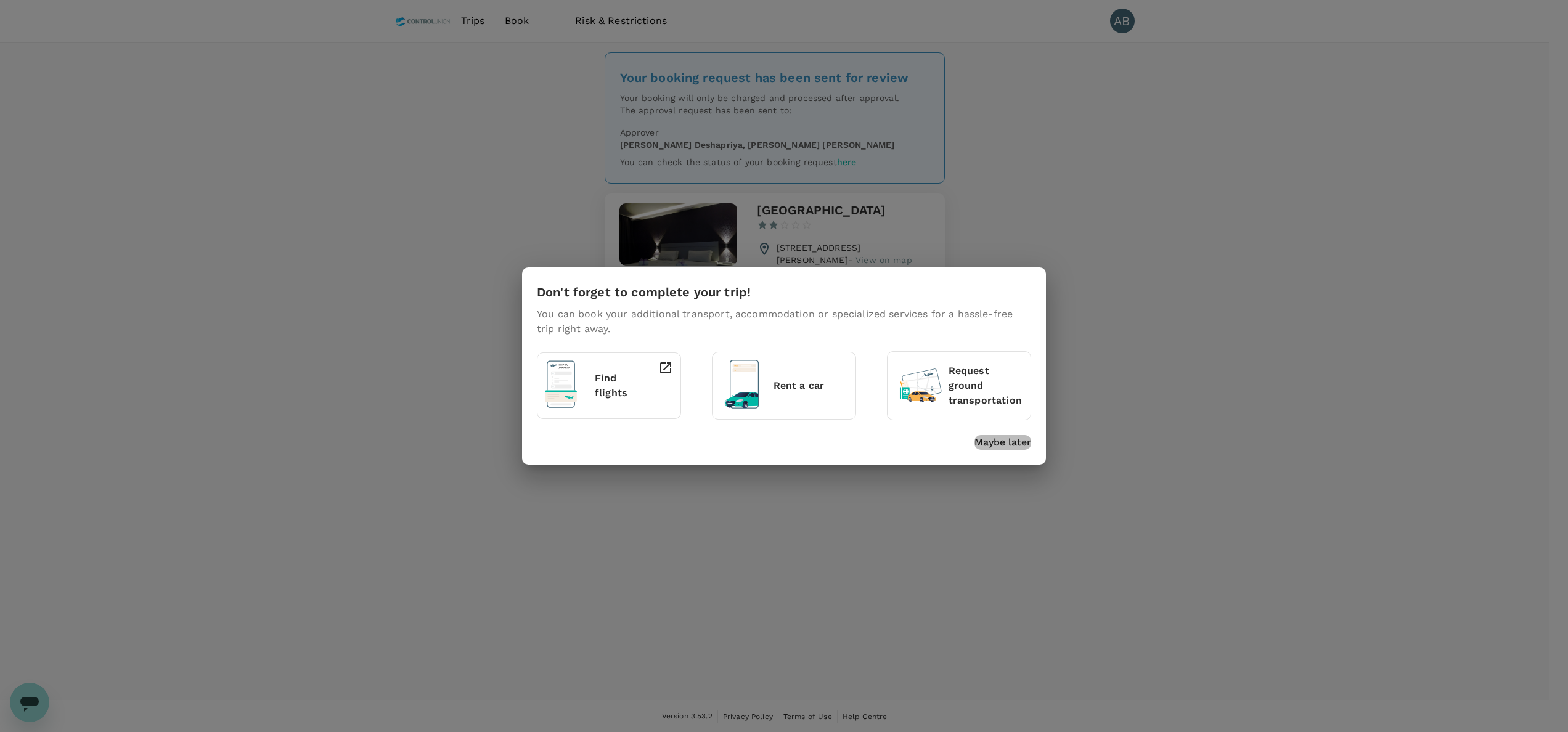
click at [1006, 442] on p "Maybe later" at bounding box center [1003, 442] width 57 height 15
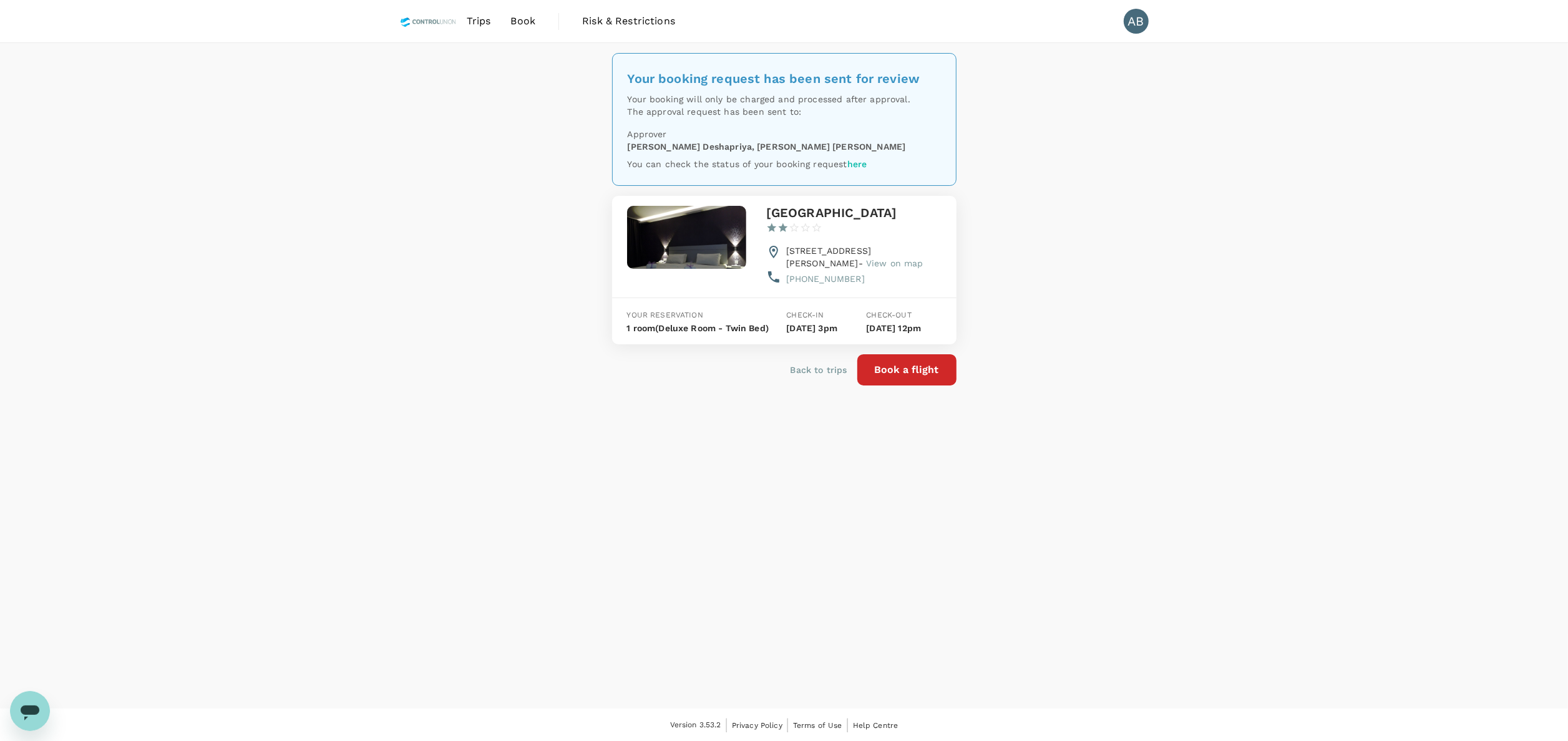
click at [385, 310] on div "Your booking request has been sent for review Your booking will only be charged…" at bounding box center [784, 376] width 1568 height 665
click at [366, 154] on div "Your booking request has been sent for review Your booking will only be charged…" at bounding box center [784, 376] width 1568 height 665
click at [360, 160] on div "Your booking request has been sent for review Your booking will only be charged…" at bounding box center [784, 376] width 1568 height 665
click at [369, 181] on div "Your booking request has been sent for review Your booking will only be charged…" at bounding box center [784, 376] width 1568 height 665
click at [288, 298] on div "Your booking request has been sent for review Your booking will only be charged…" at bounding box center [784, 376] width 1568 height 665
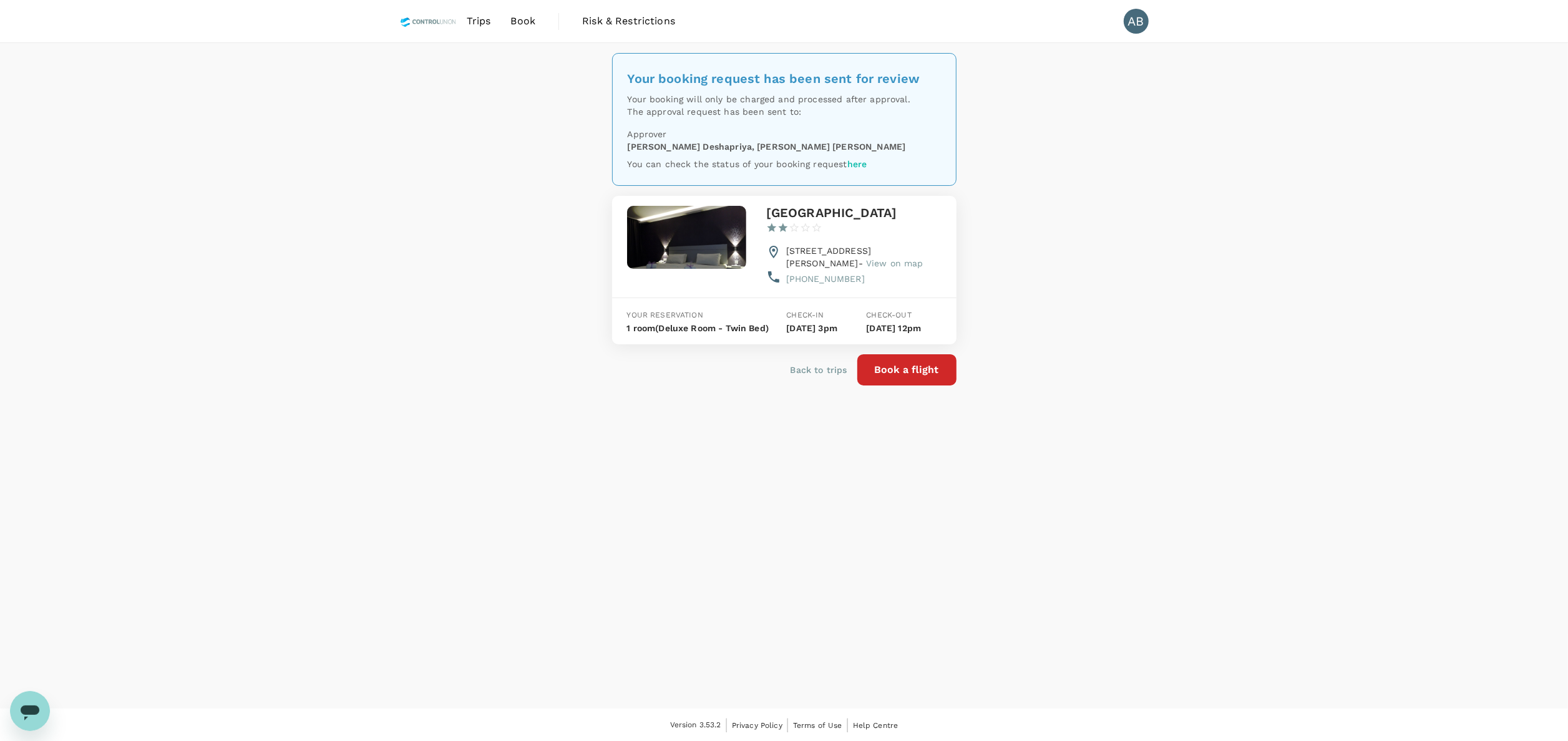
click at [385, 120] on div "Your booking request has been sent for review Your booking will only be charged…" at bounding box center [784, 376] width 1568 height 665
drag, startPoint x: 1301, startPoint y: 323, endPoint x: 1308, endPoint y: 335, distance: 13.9
click at [1303, 328] on div "Your booking request has been sent for review Your booking will only be charged…" at bounding box center [784, 376] width 1568 height 665
drag, startPoint x: 1257, startPoint y: 373, endPoint x: 1250, endPoint y: 410, distance: 37.7
click at [1258, 382] on div "Your booking request has been sent for review Your booking will only be charged…" at bounding box center [784, 376] width 1568 height 665
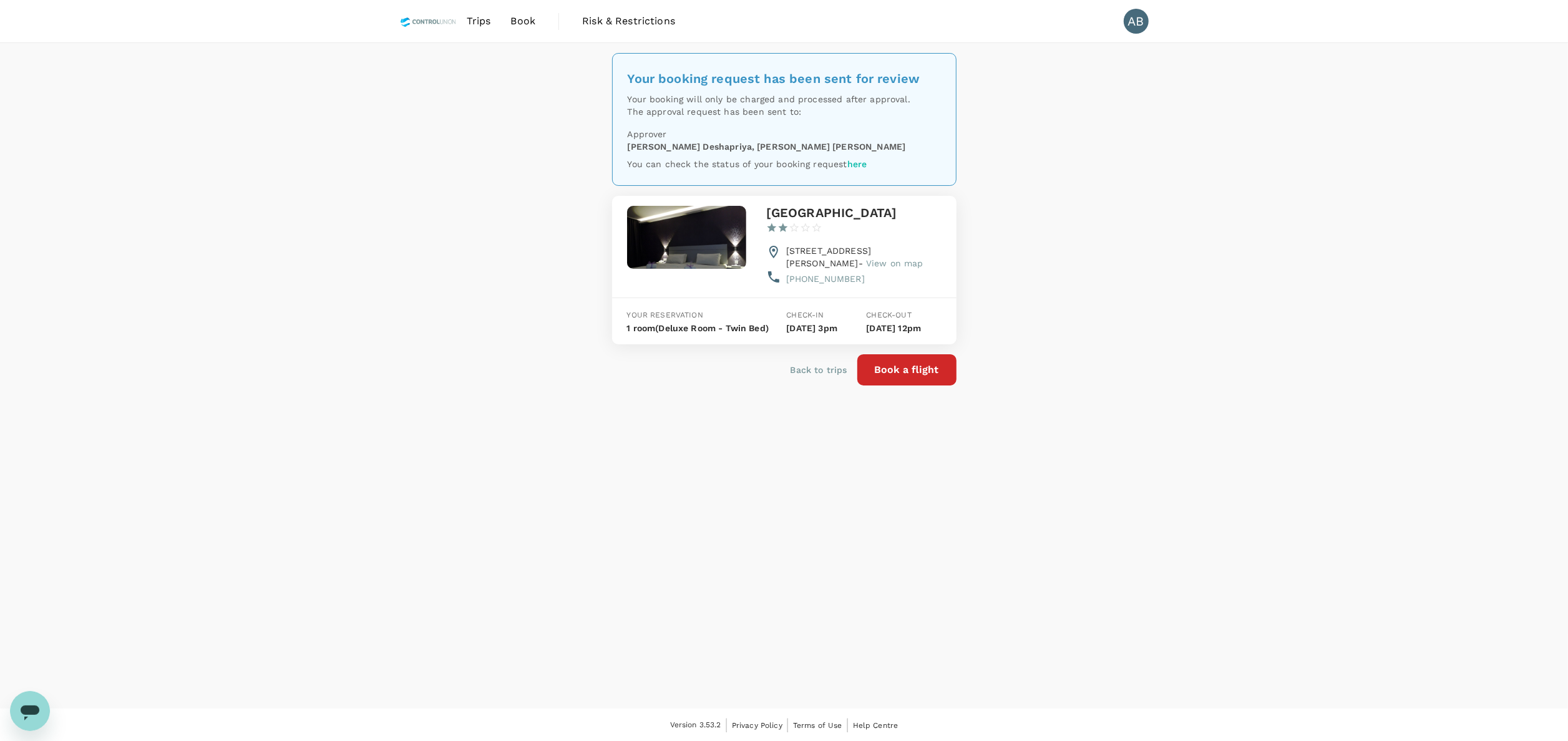
click at [1405, 26] on div "Trips Book Risk & Restrictions AB Your booking request has been sent for review…" at bounding box center [784, 371] width 1568 height 742
click at [1086, 271] on div "Your booking request has been sent for review Your booking will only be charged…" at bounding box center [784, 376] width 1568 height 665
click at [997, 550] on div "Your booking request has been sent for review Your booking will only be charged…" at bounding box center [784, 376] width 1568 height 665
